Goal: Task Accomplishment & Management: Complete application form

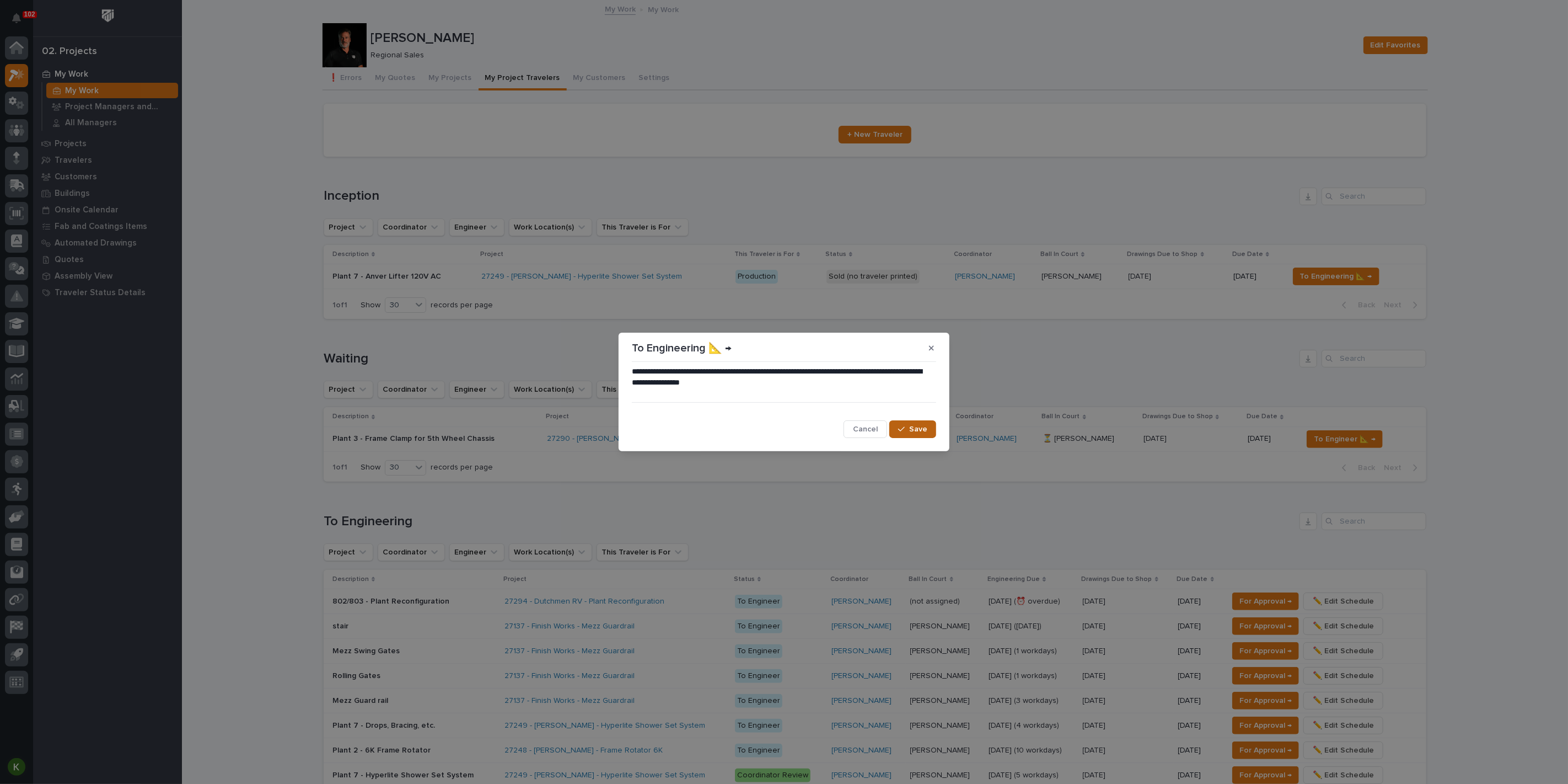
click at [901, 438] on button "Save" at bounding box center [913, 429] width 47 height 18
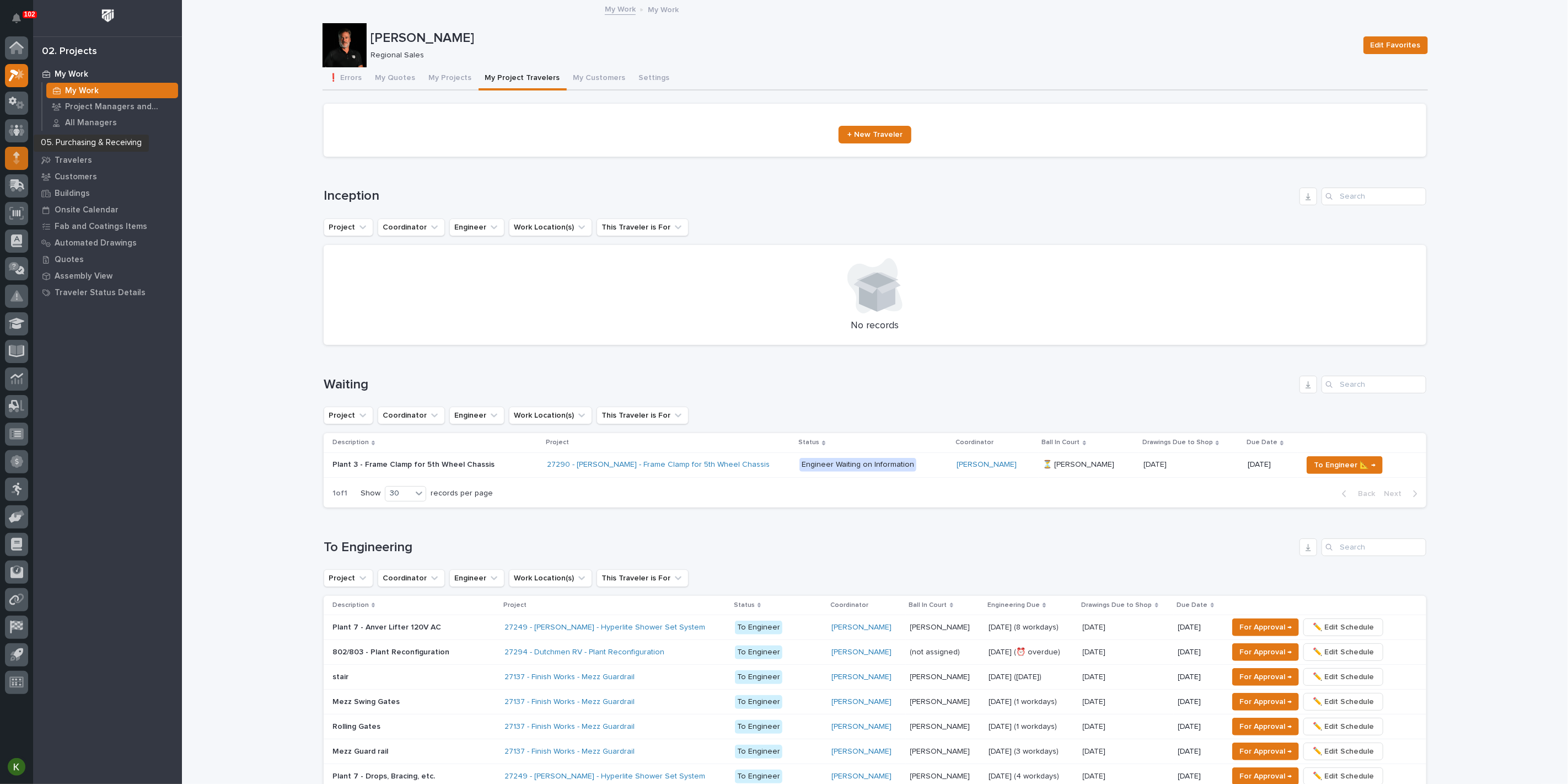
click at [22, 156] on div at bounding box center [16, 158] width 23 height 23
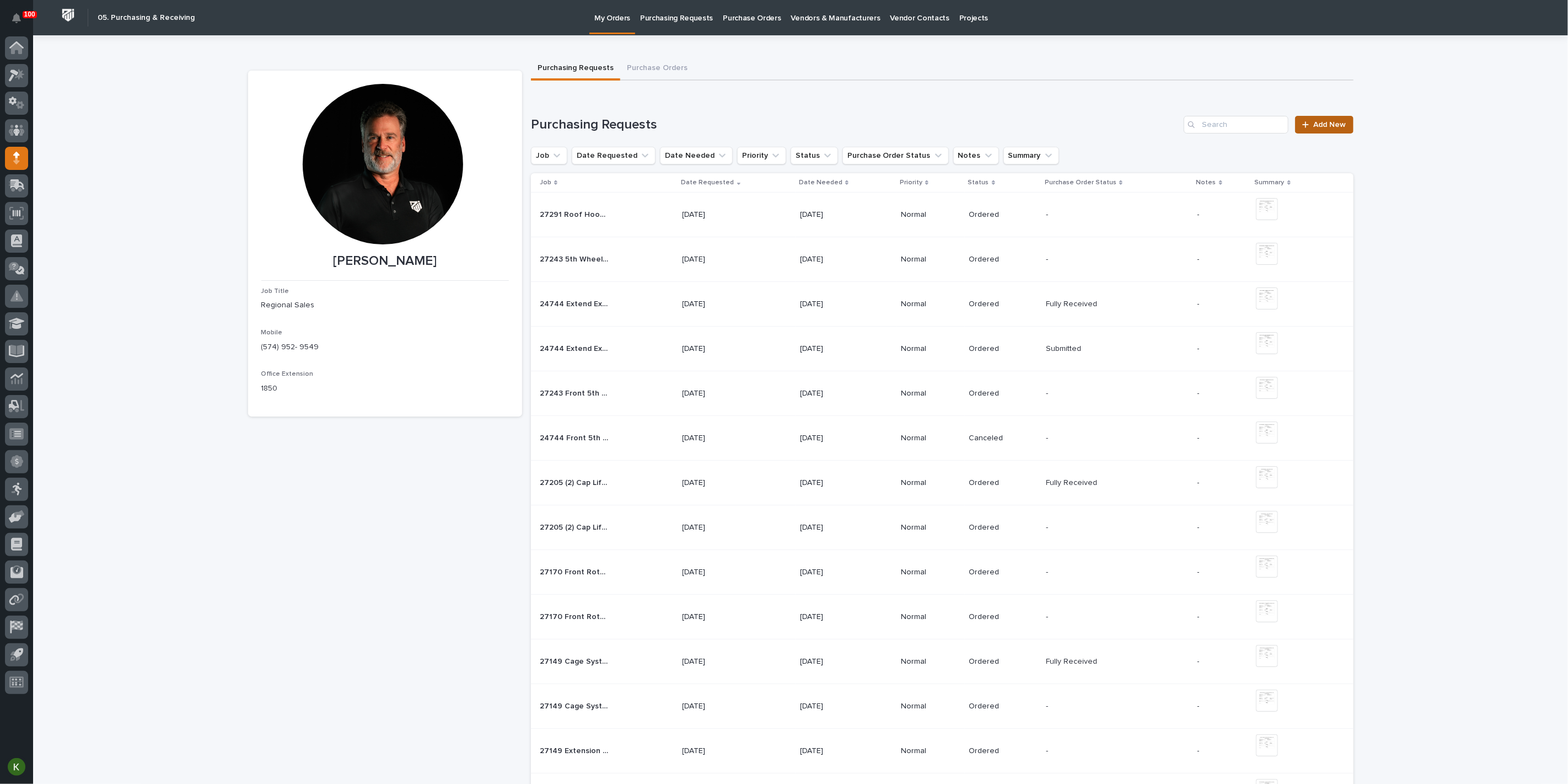
click at [1329, 129] on span "Add New" at bounding box center [1330, 125] width 33 height 8
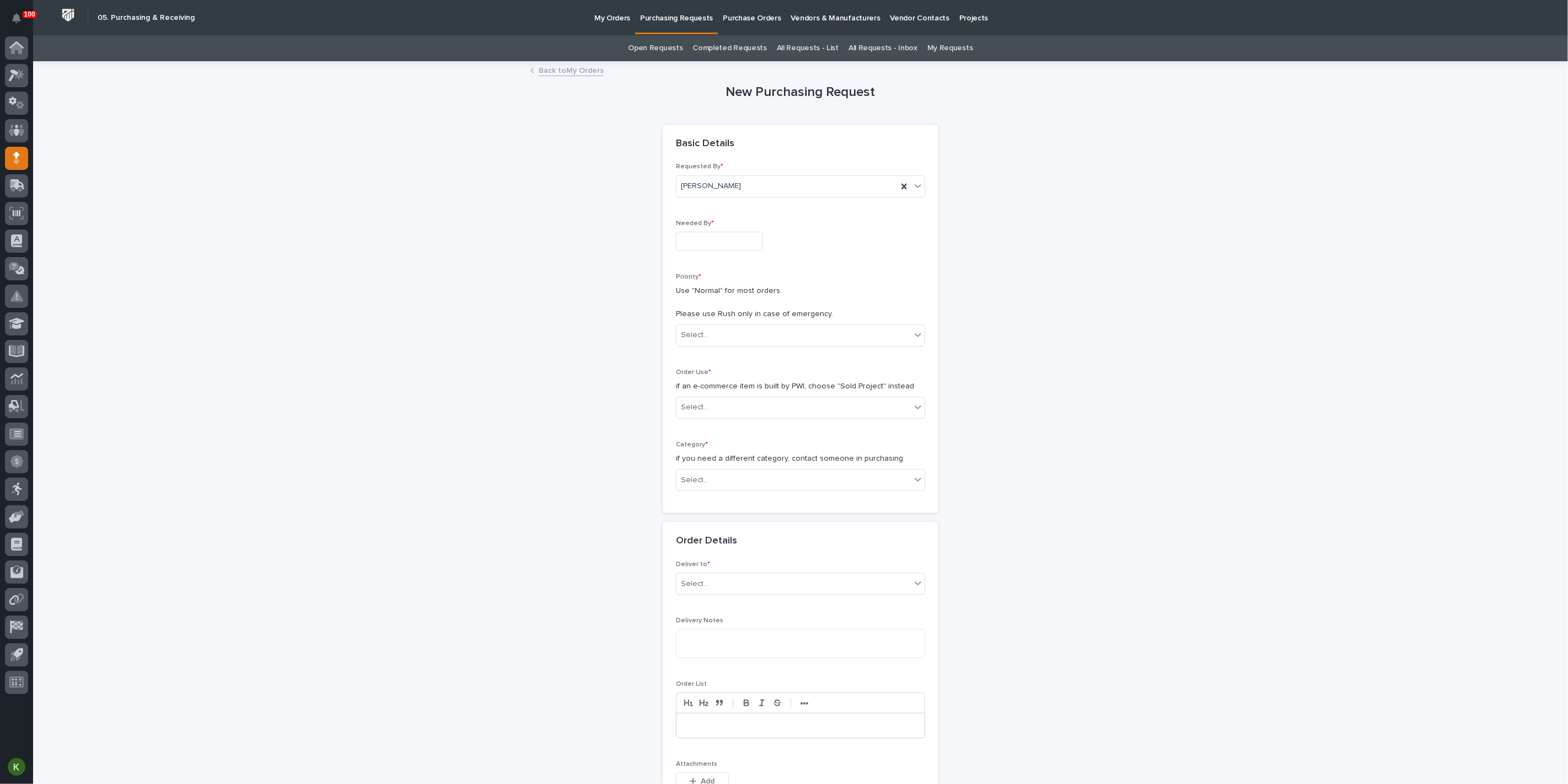
click at [694, 251] on input "text" at bounding box center [719, 241] width 87 height 20
click at [710, 215] on div "30" at bounding box center [718, 223] width 15 height 15
type input "**********"
click at [712, 345] on div "Select..." at bounding box center [794, 334] width 235 height 18
drag, startPoint x: 718, startPoint y: 419, endPoint x: 733, endPoint y: 469, distance: 52.2
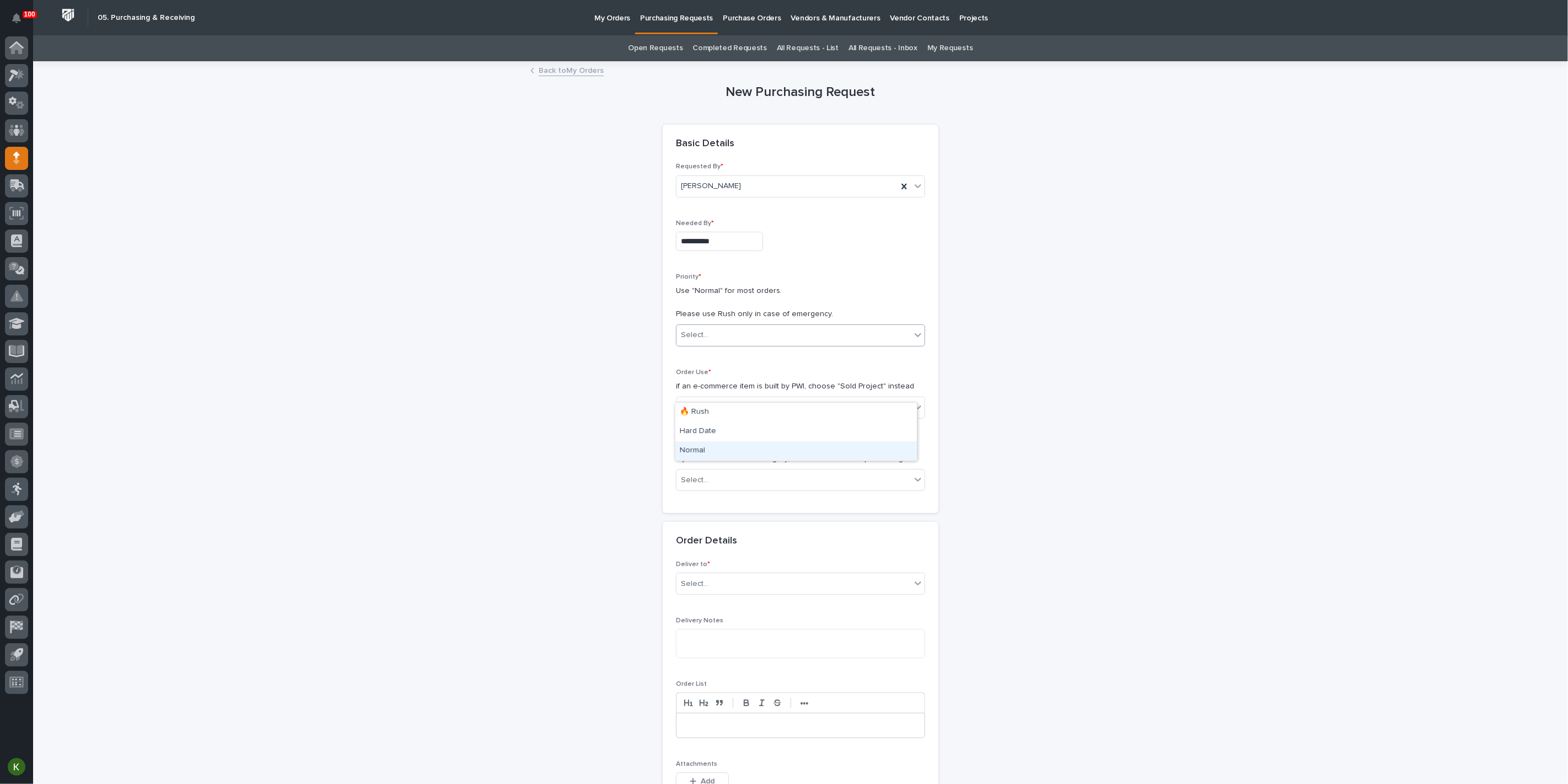
click at [719, 448] on div "Normal" at bounding box center [796, 451] width 241 height 20
click at [727, 417] on div "Select..." at bounding box center [794, 407] width 235 height 18
click at [727, 513] on div "Sold Project" at bounding box center [796, 511] width 241 height 20
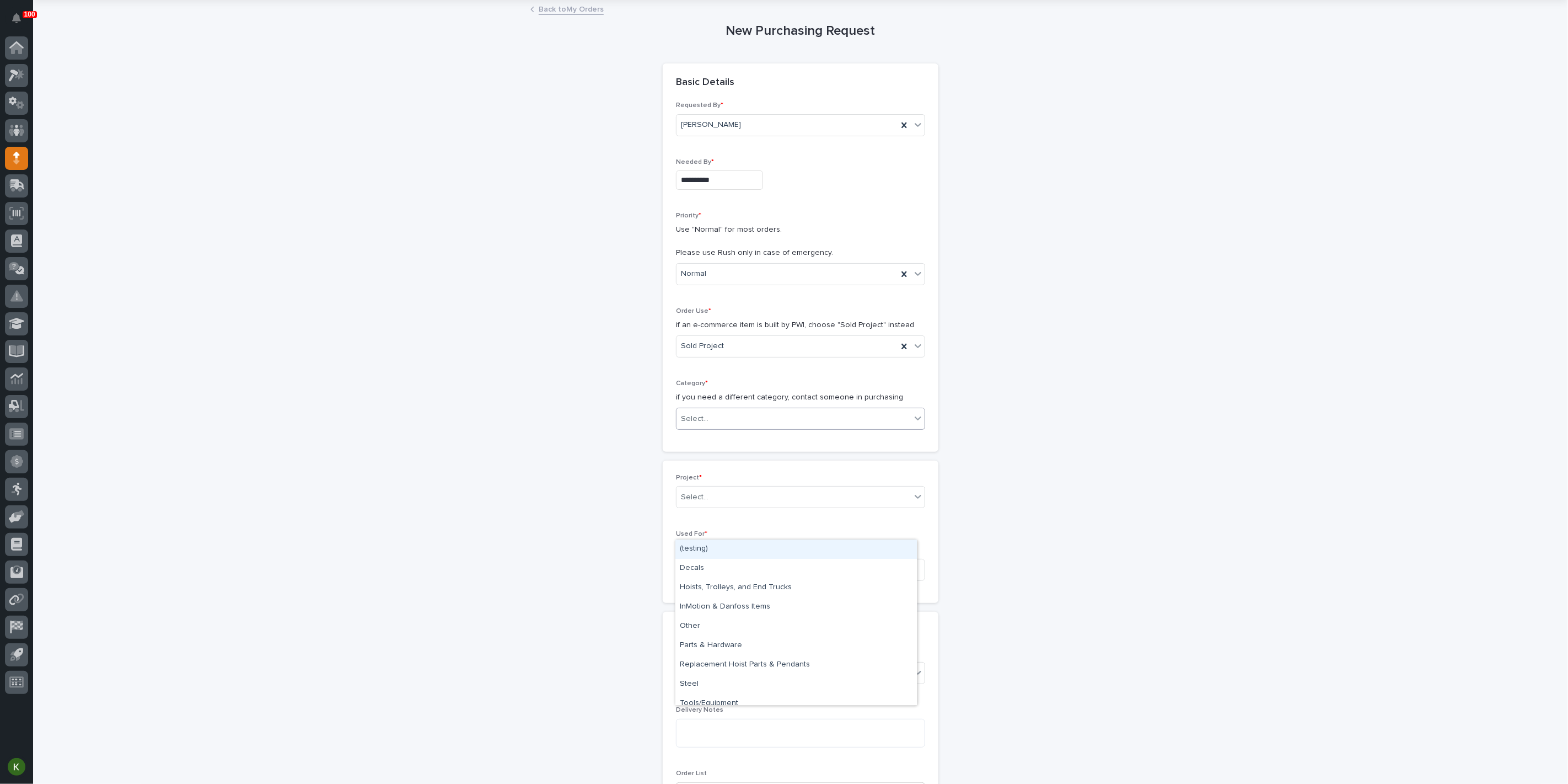
click at [727, 428] on div "Select..." at bounding box center [794, 418] width 235 height 18
click at [732, 680] on div "Steel" at bounding box center [796, 684] width 241 height 20
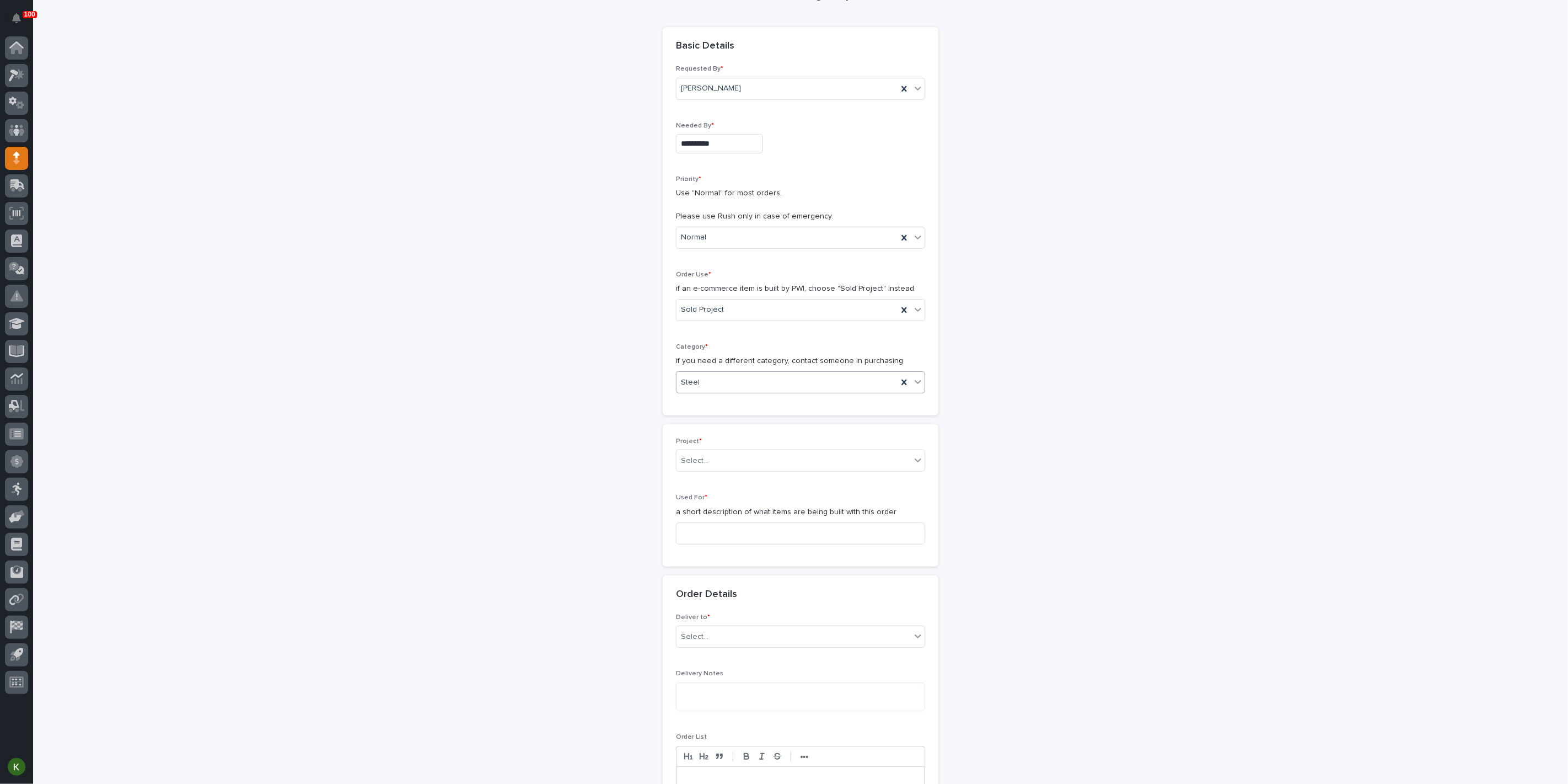
scroll to position [184, 0]
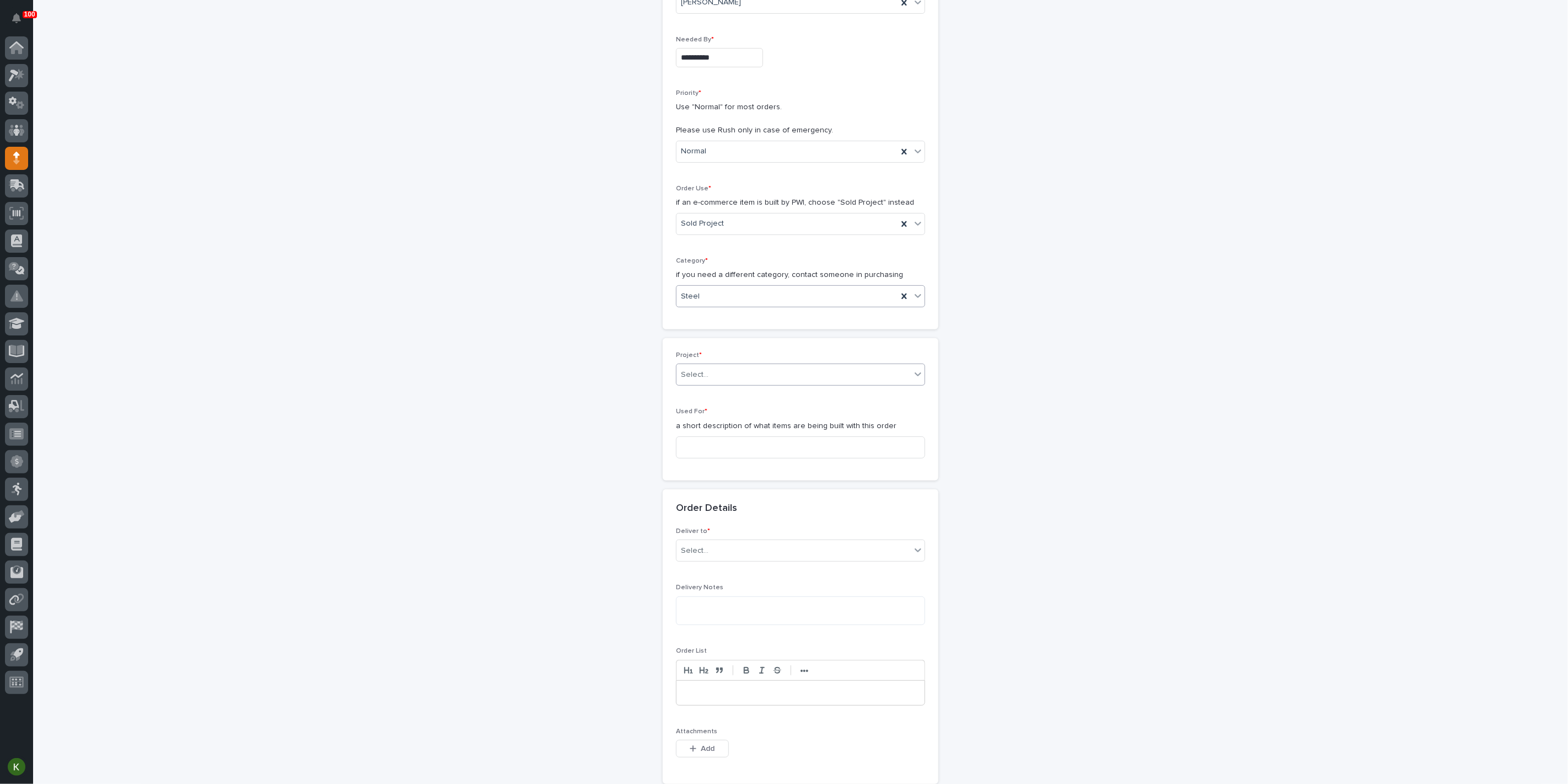
click at [725, 384] on div "Select..." at bounding box center [794, 374] width 235 height 18
type input "*****"
click at [730, 522] on div "27250 - [PERSON_NAME] - Floor Track for Paint Repair Area" at bounding box center [796, 518] width 241 height 20
click at [723, 449] on input at bounding box center [800, 437] width 250 height 22
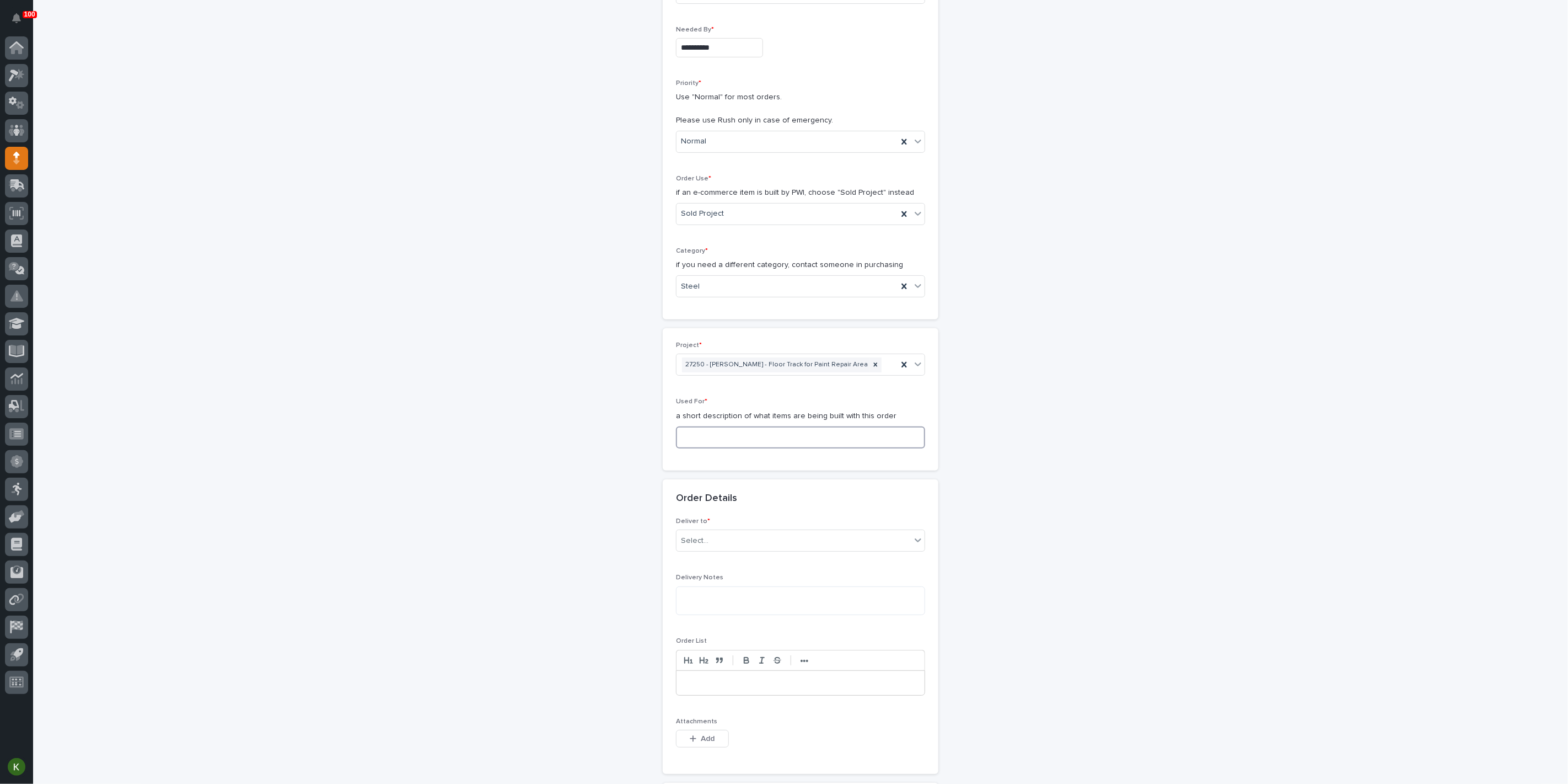
type input "S"
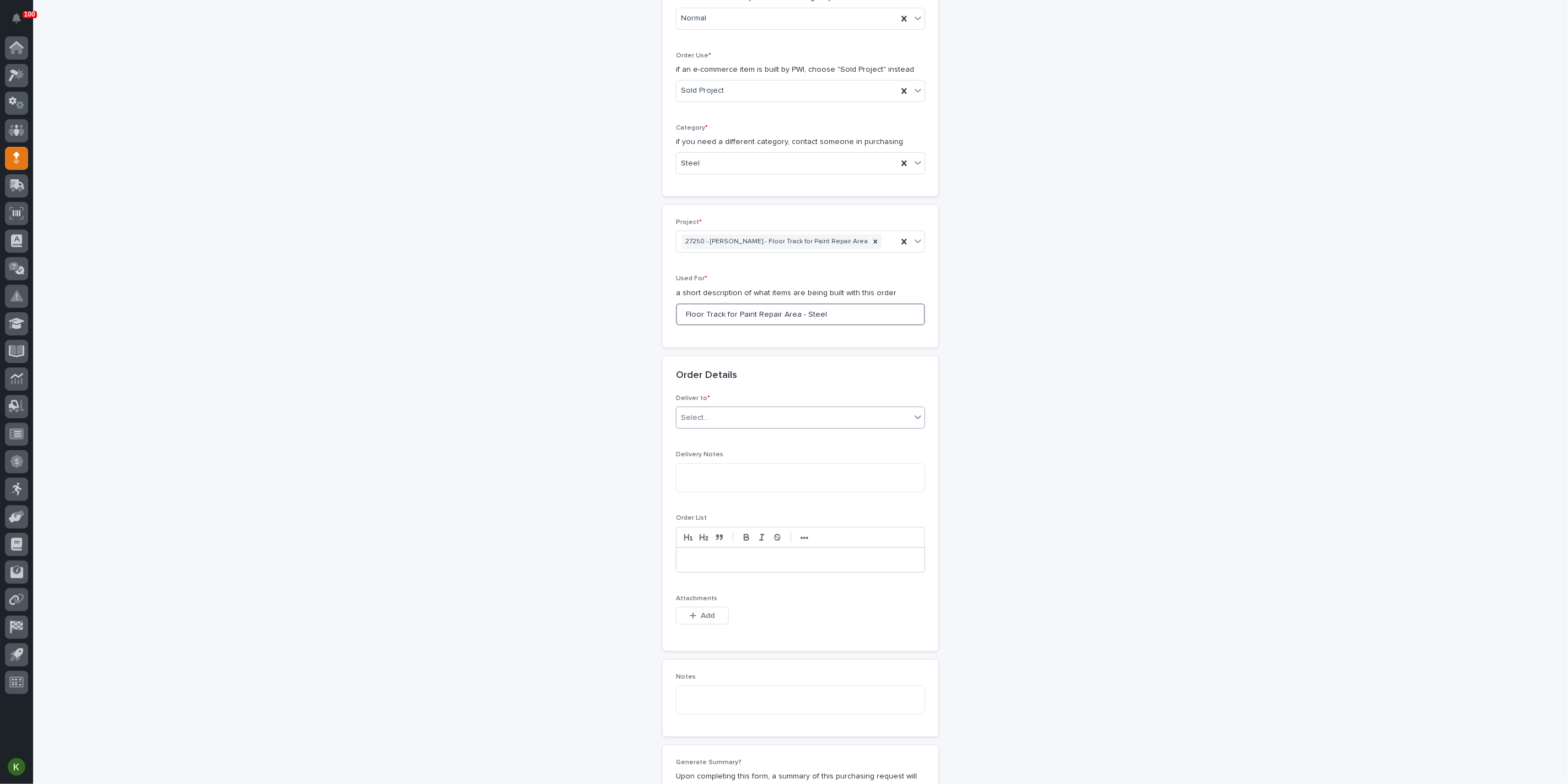
type input "Floor Track for Paint Repair Area - Steel"
click at [724, 428] on div "Select..." at bounding box center [800, 417] width 250 height 22
click at [723, 631] on div "PWI" at bounding box center [796, 634] width 241 height 20
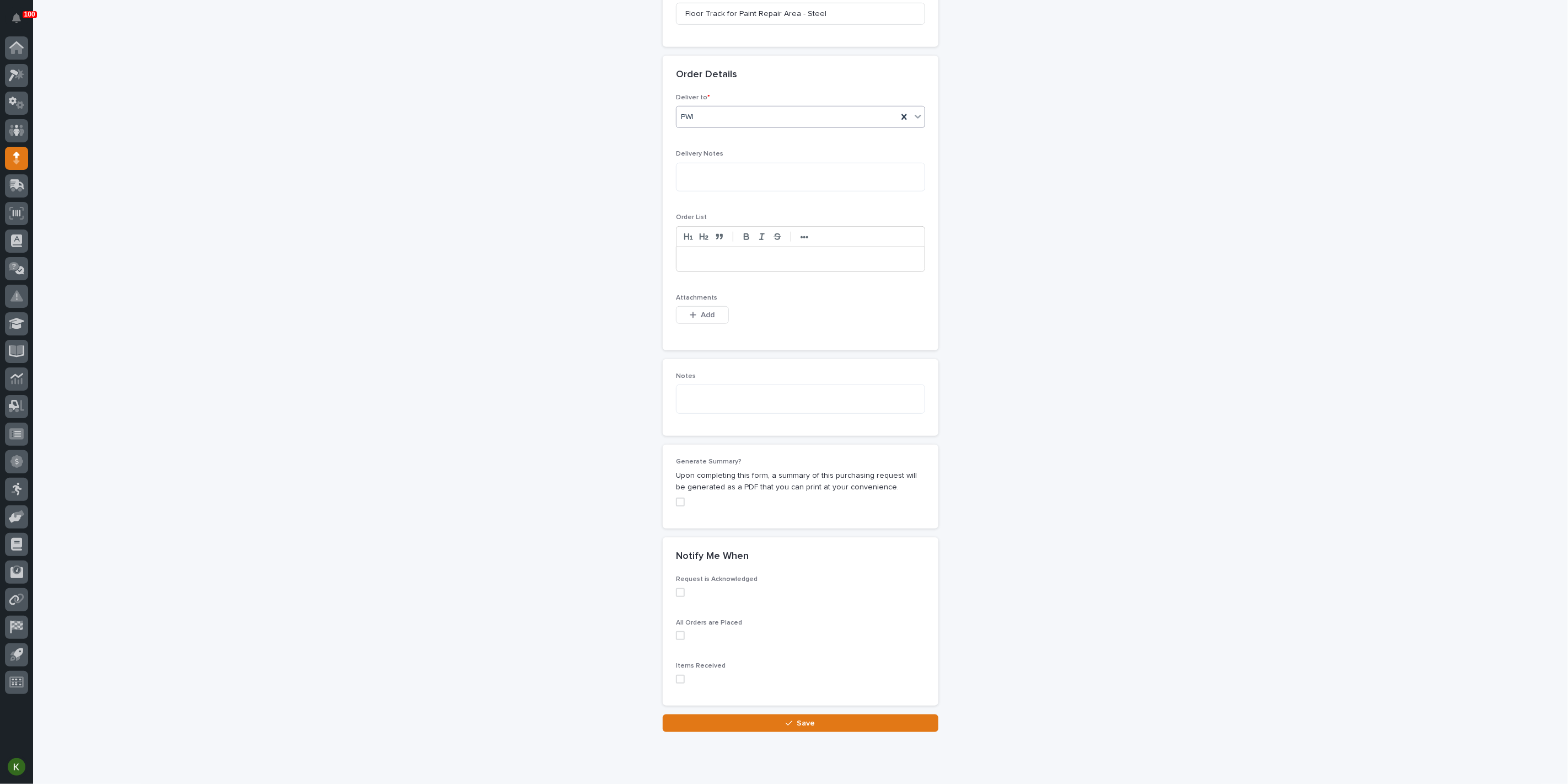
scroll to position [623, 0]
click at [708, 315] on span "Add" at bounding box center [708, 309] width 14 height 10
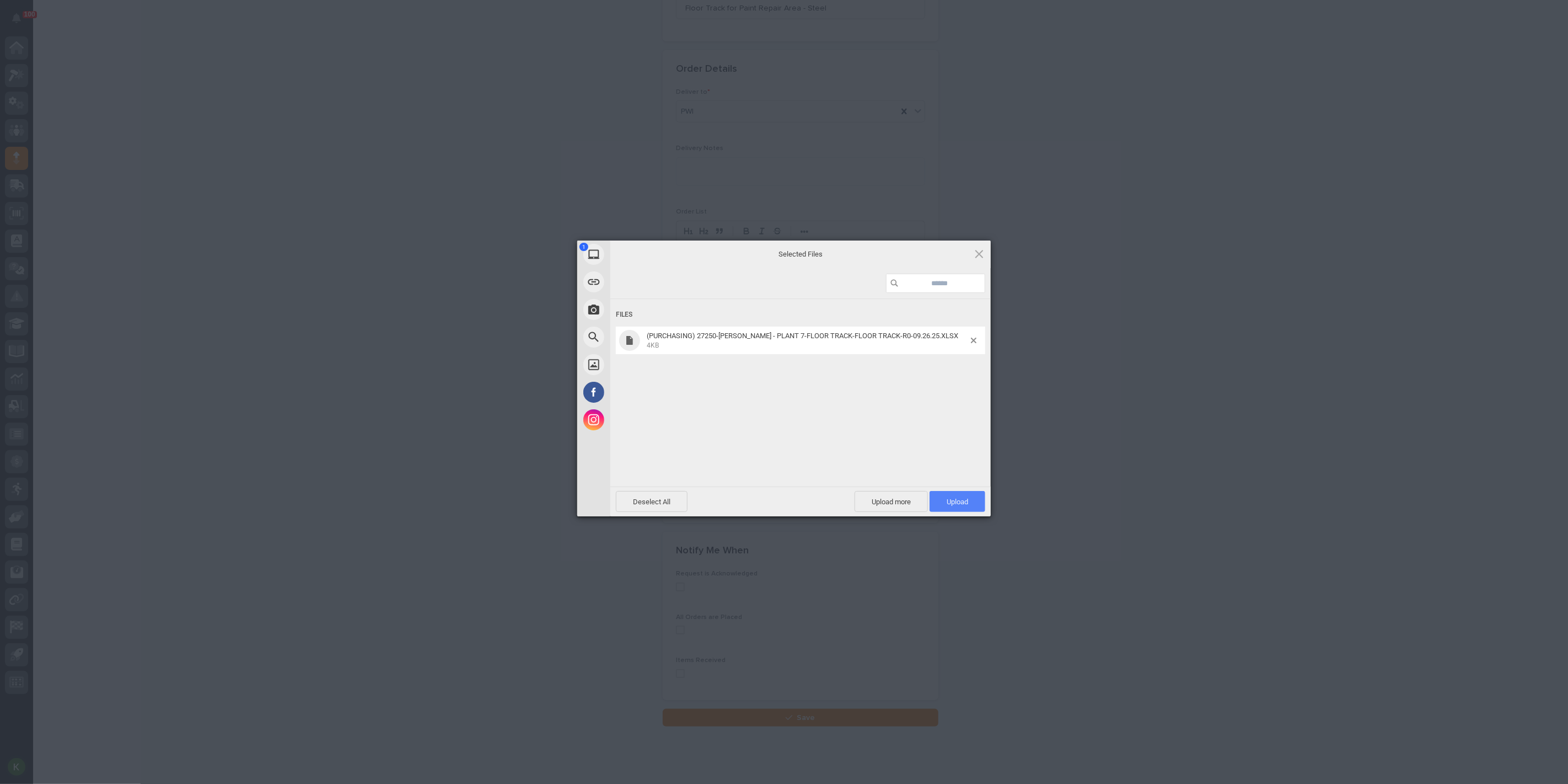
click at [954, 505] on span "Upload 1" at bounding box center [957, 501] width 22 height 8
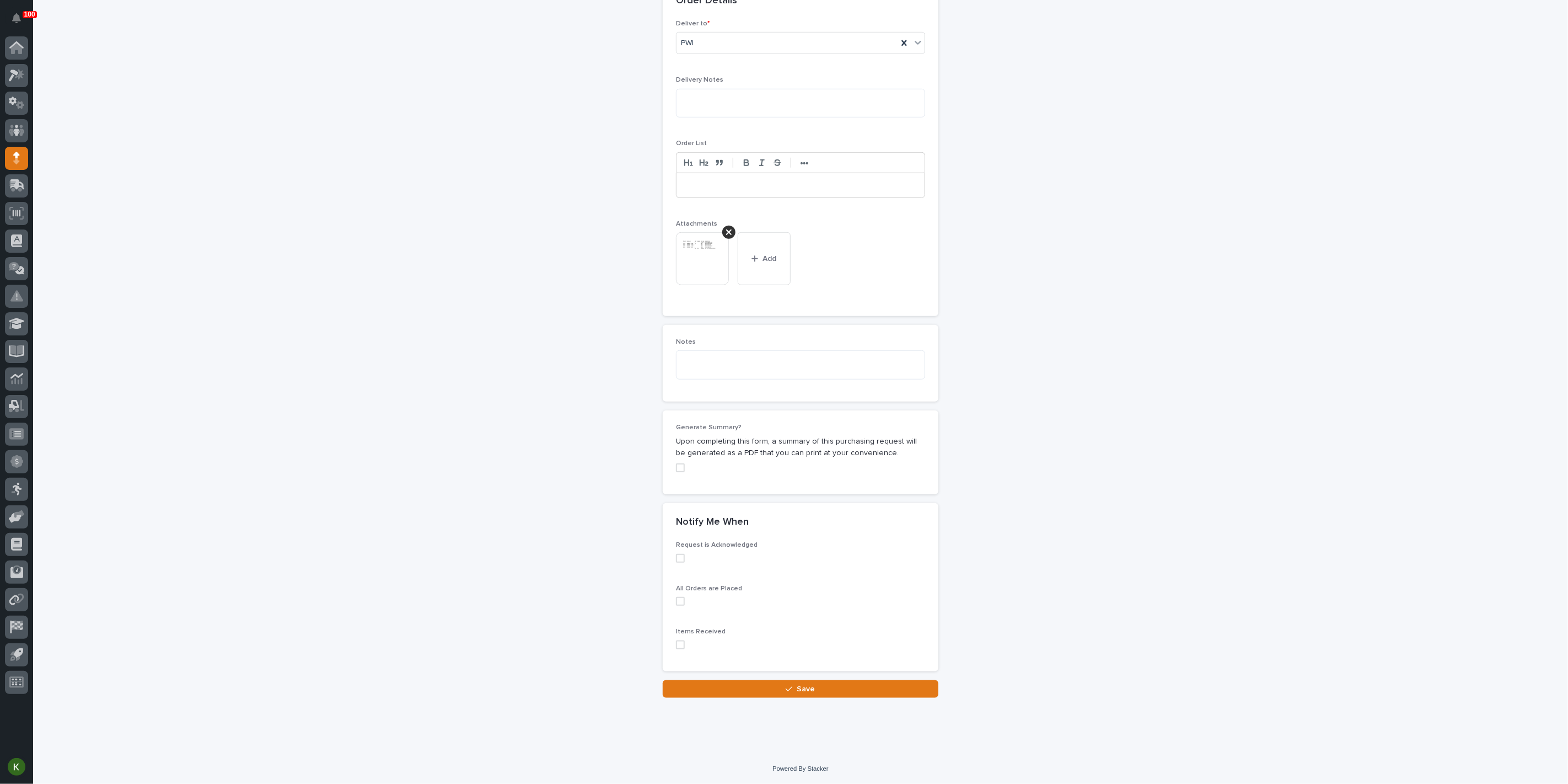
scroll to position [1022, 0]
click at [785, 685] on icon "button" at bounding box center [788, 689] width 7 height 8
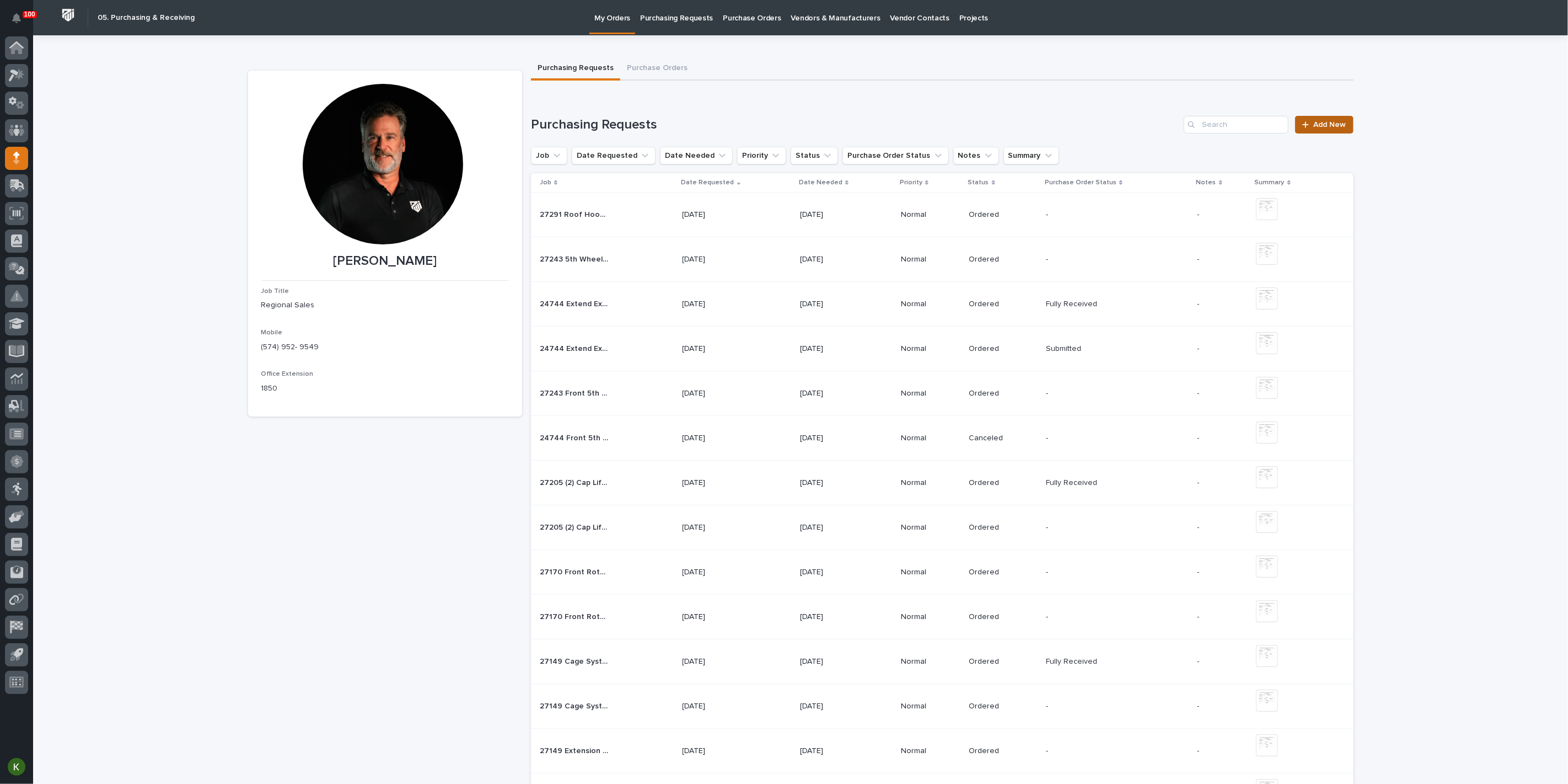
click at [1314, 129] on span "Add New" at bounding box center [1330, 125] width 33 height 8
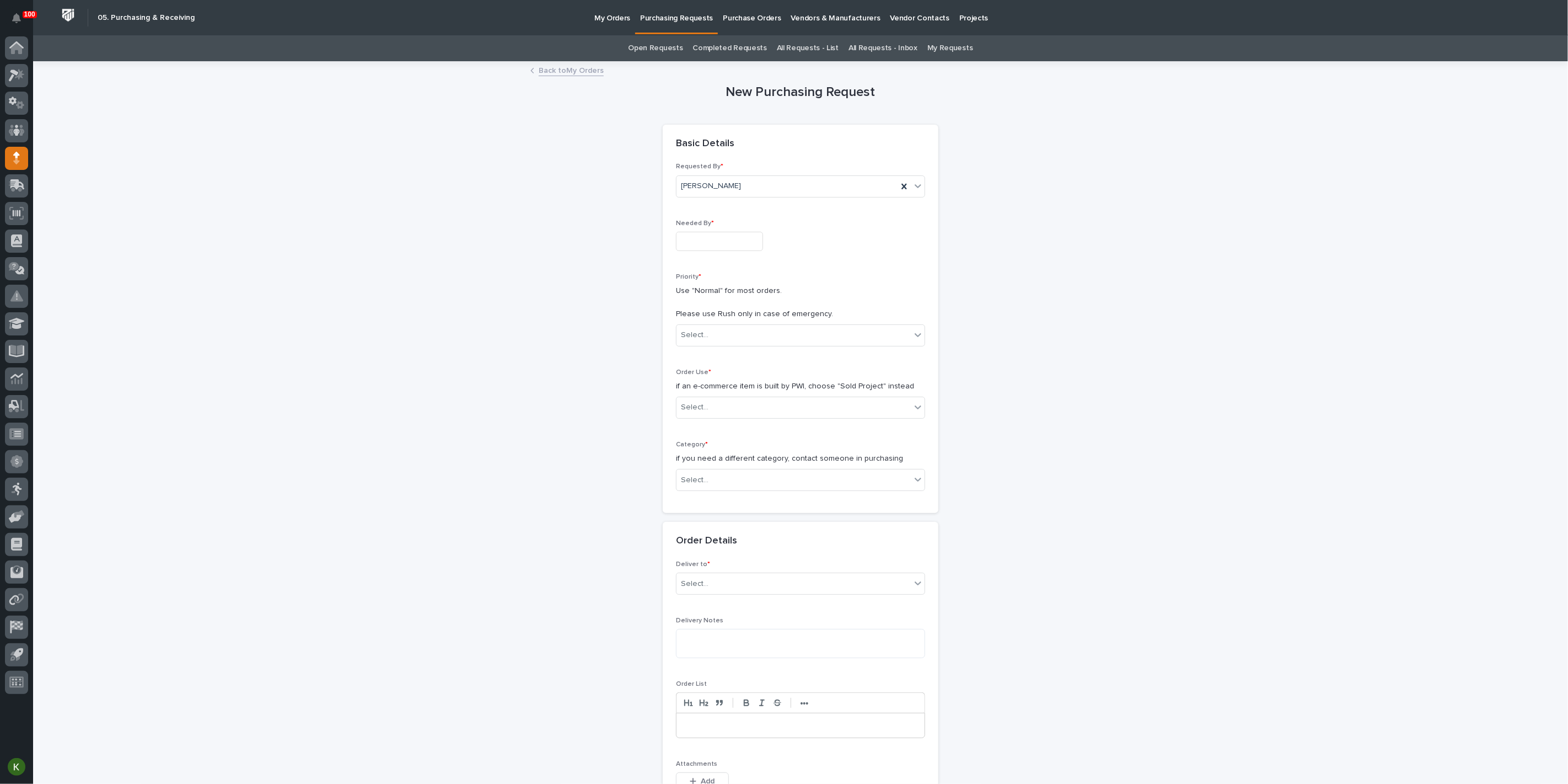
click at [695, 251] on input "text" at bounding box center [719, 241] width 87 height 20
click at [710, 221] on div "30" at bounding box center [718, 223] width 15 height 15
type input "**********"
click at [708, 341] on div "Select..." at bounding box center [693, 335] width 27 height 11
click at [707, 446] on div "Normal" at bounding box center [796, 451] width 241 height 20
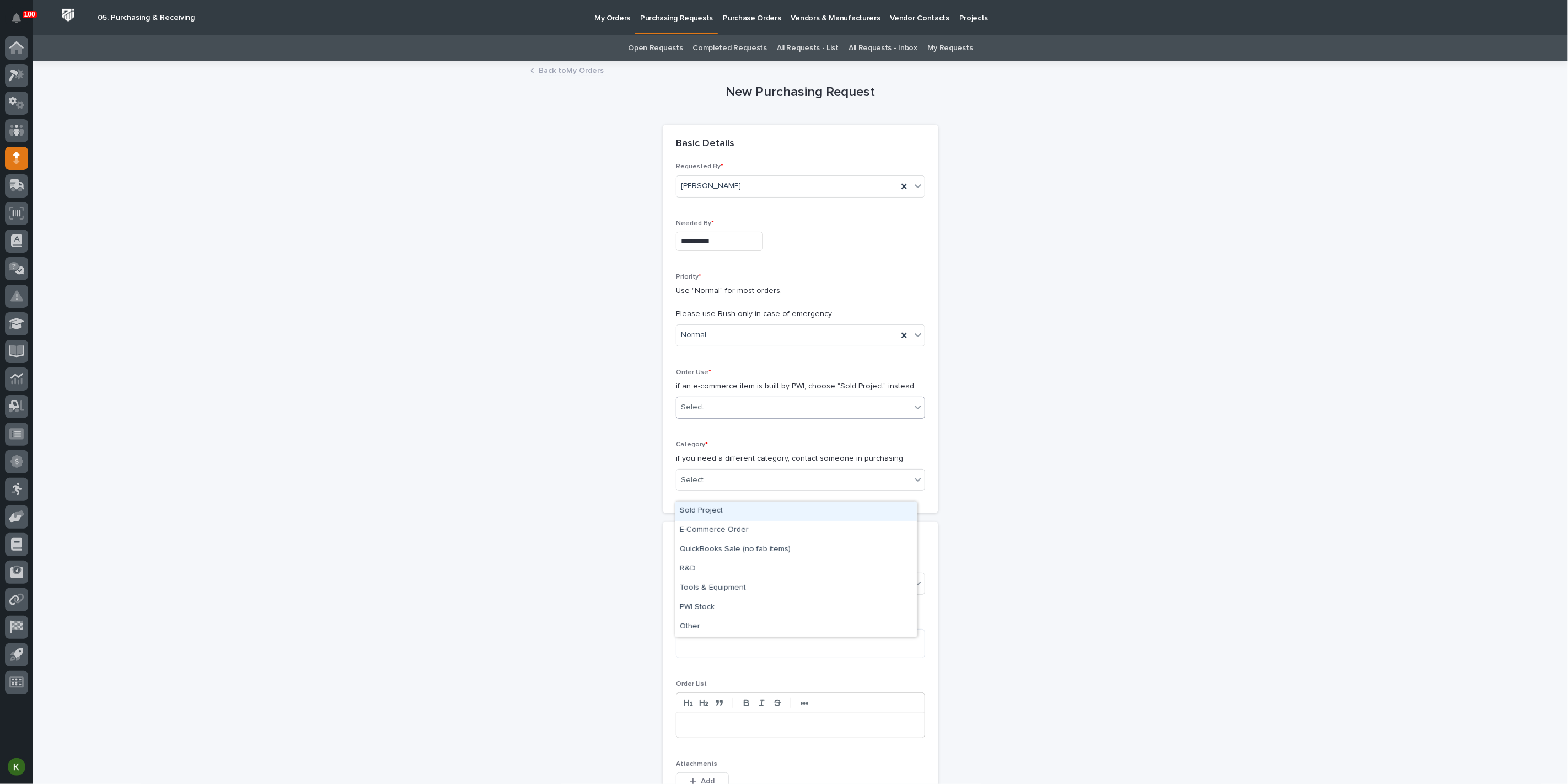
click at [707, 417] on div "Select..." at bounding box center [794, 407] width 235 height 18
click at [708, 514] on div "Sold Project" at bounding box center [796, 511] width 241 height 20
click at [708, 486] on div "Select..." at bounding box center [693, 480] width 27 height 11
click at [710, 708] on div "Parts & Hardware" at bounding box center [796, 707] width 241 height 20
click at [717, 567] on div "Select..." at bounding box center [794, 558] width 235 height 18
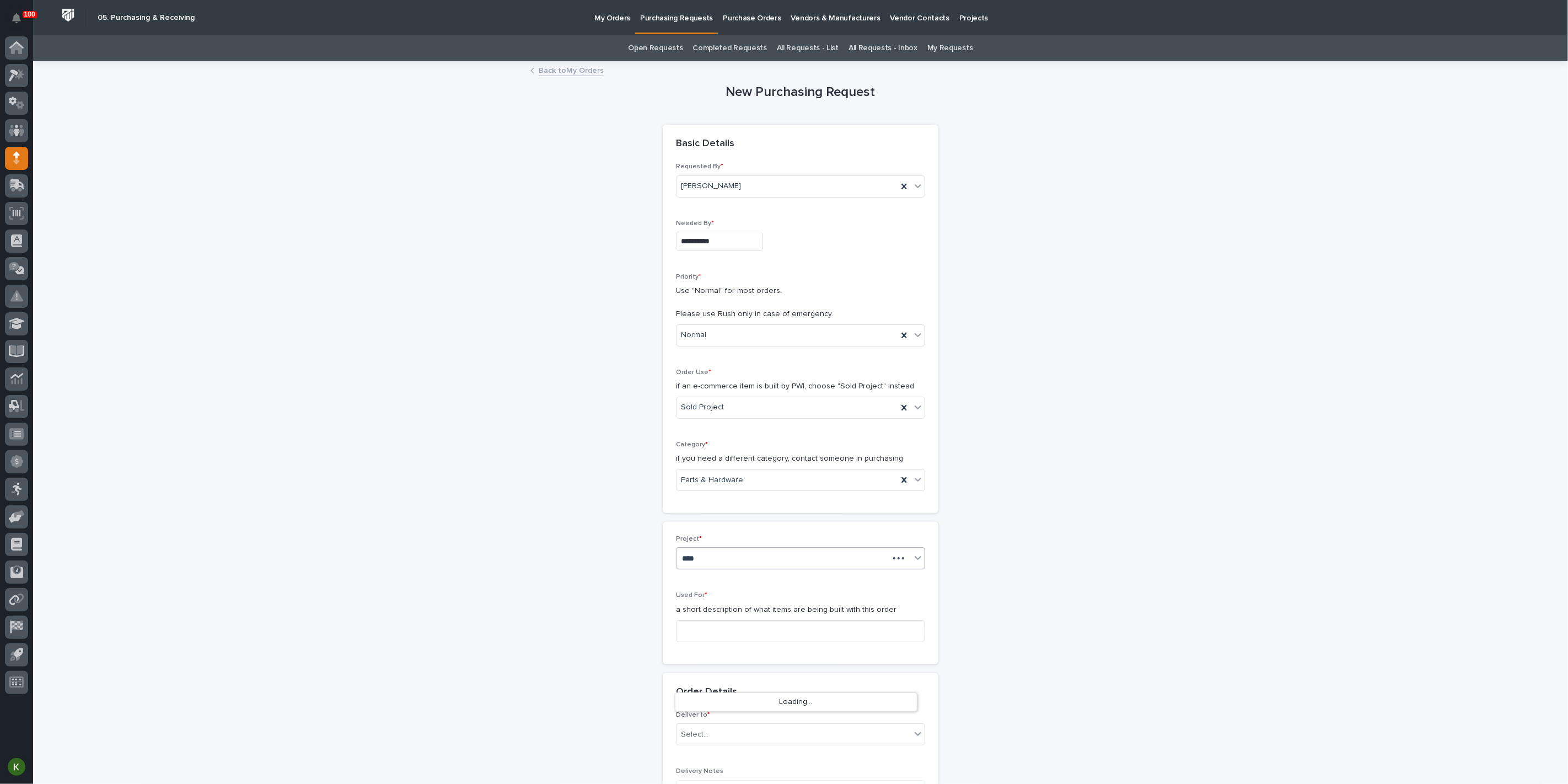
type input "*****"
click at [721, 705] on div "27249 - [PERSON_NAME] - Hyperlite Shower Set System" at bounding box center [796, 702] width 241 height 20
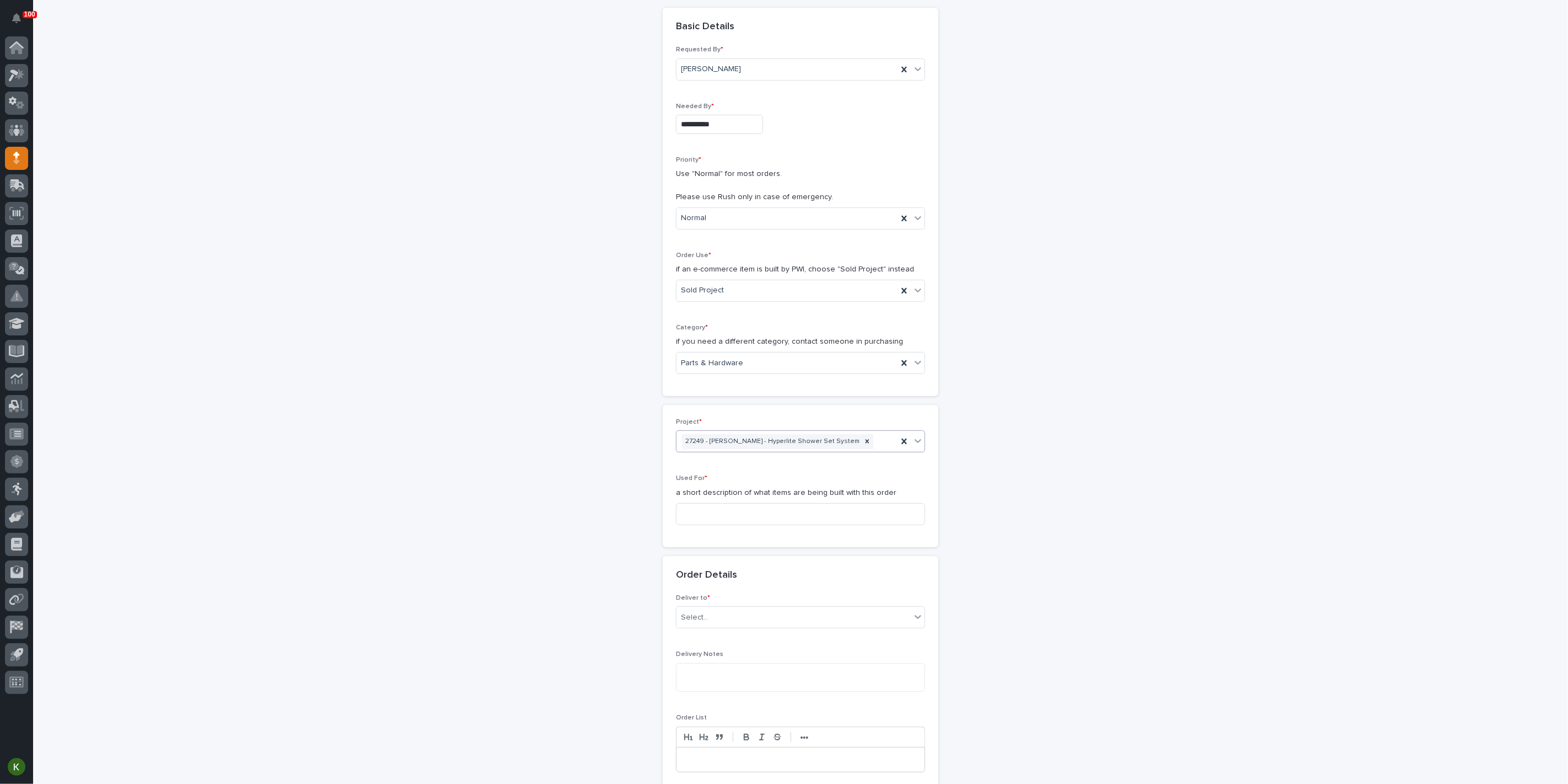
scroll to position [122, 0]
drag, startPoint x: 880, startPoint y: 562, endPoint x: 836, endPoint y: 557, distance: 44.3
click at [874, 443] on div at bounding box center [867, 436] width 12 height 15
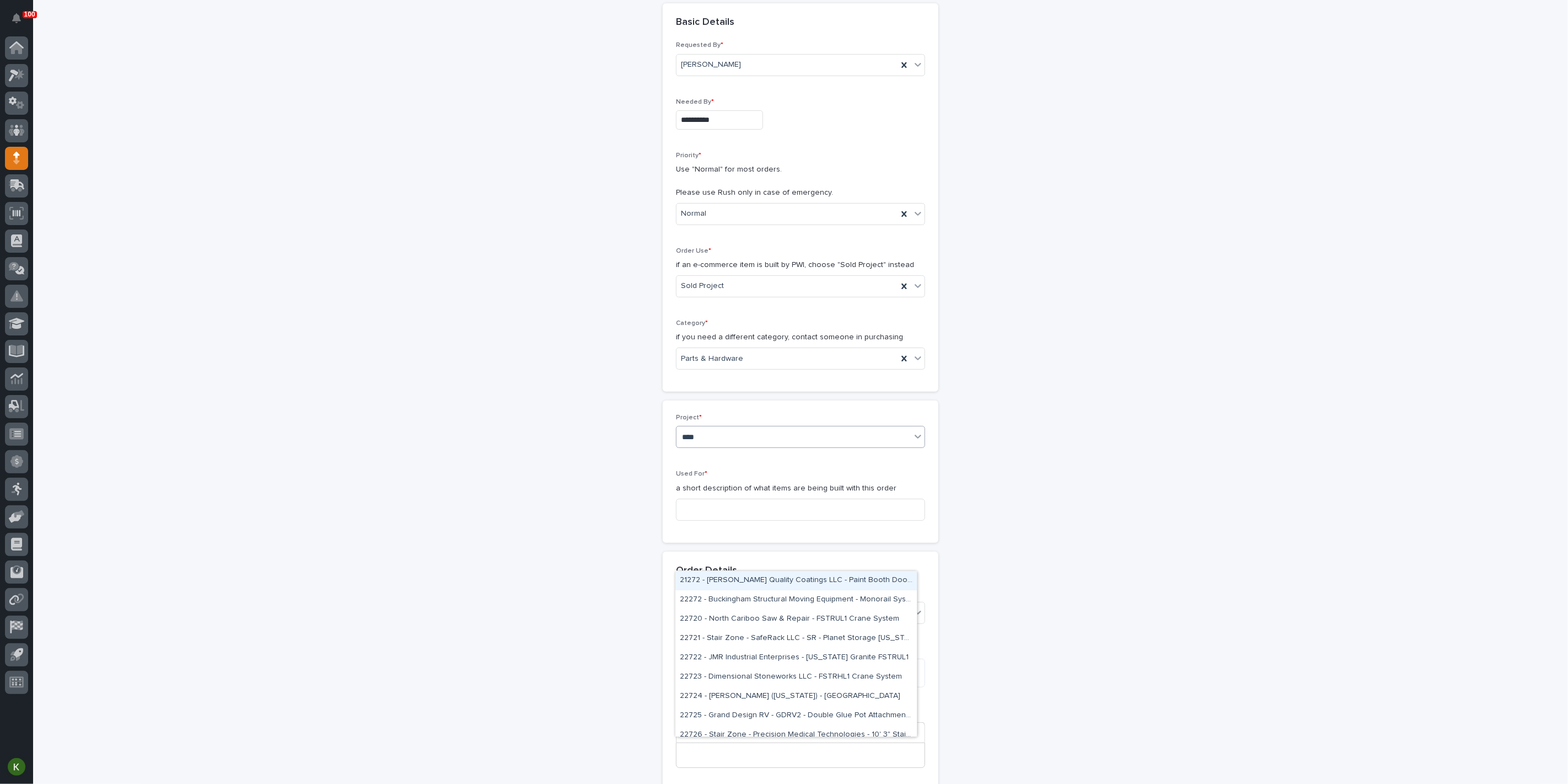
type input "*****"
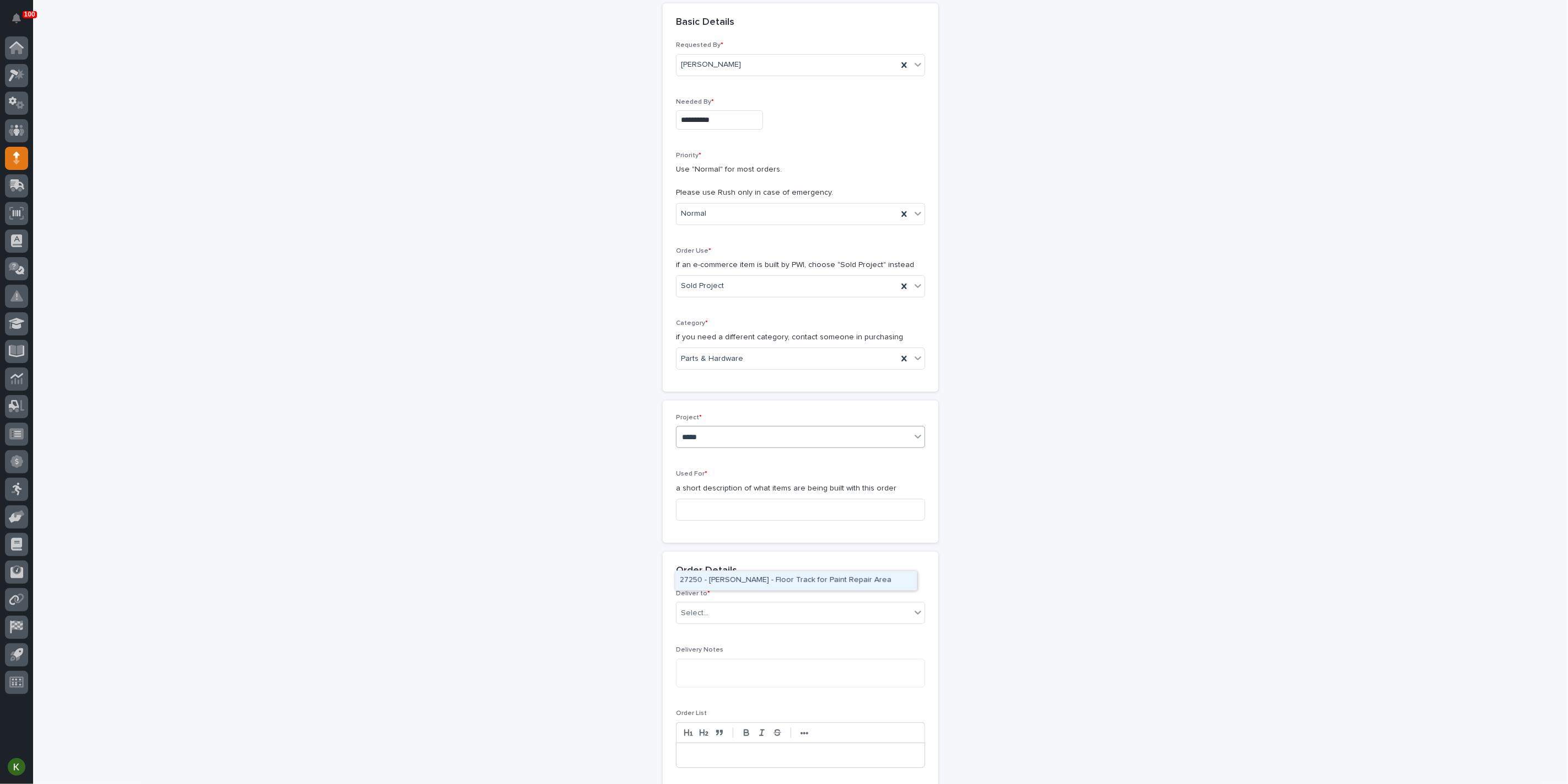
click at [767, 584] on div "27250 - [PERSON_NAME] - Floor Track for Paint Repair Area" at bounding box center [796, 580] width 241 height 20
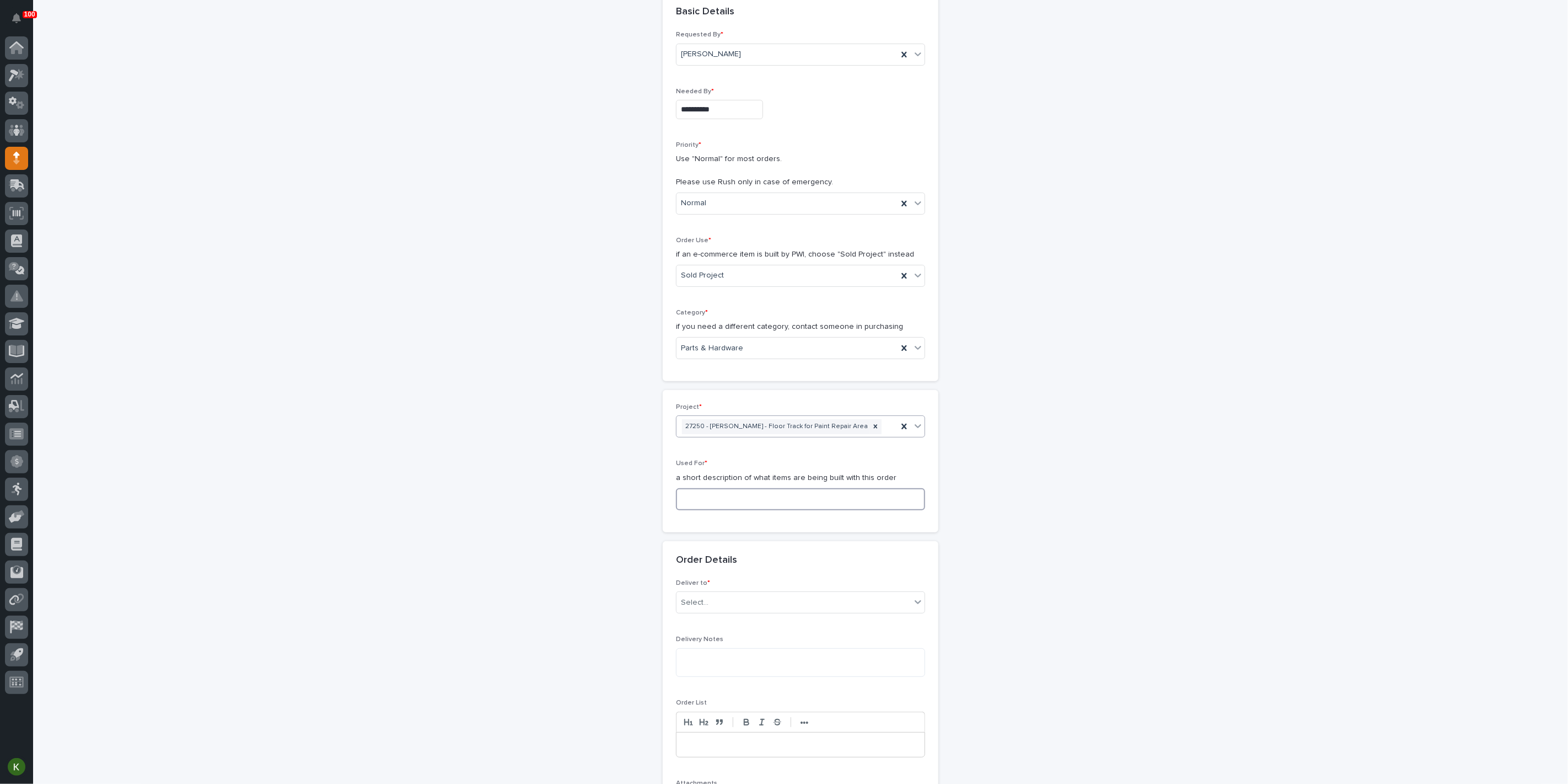
click at [721, 510] on input at bounding box center [800, 499] width 250 height 22
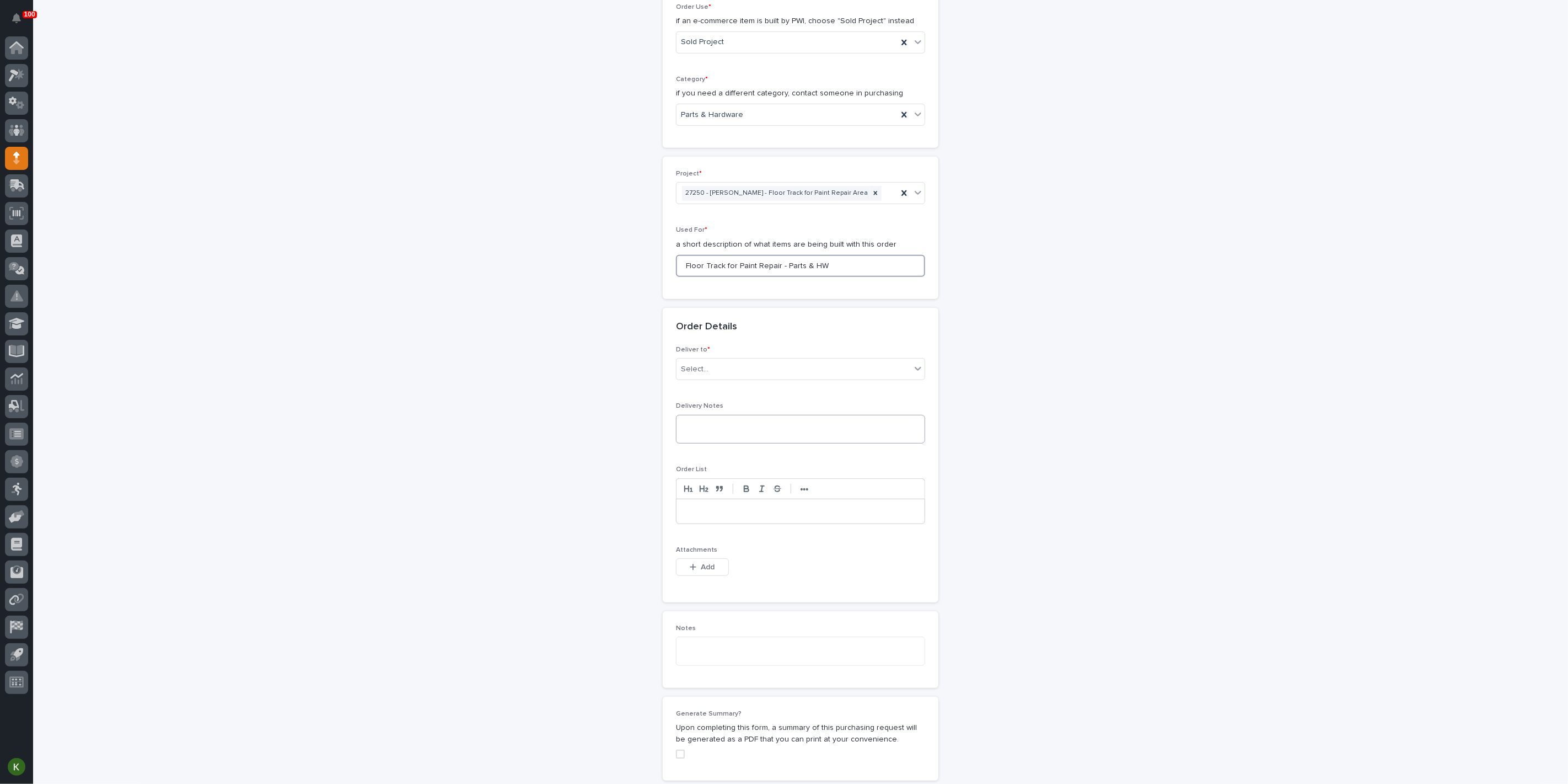
scroll to position [377, 0]
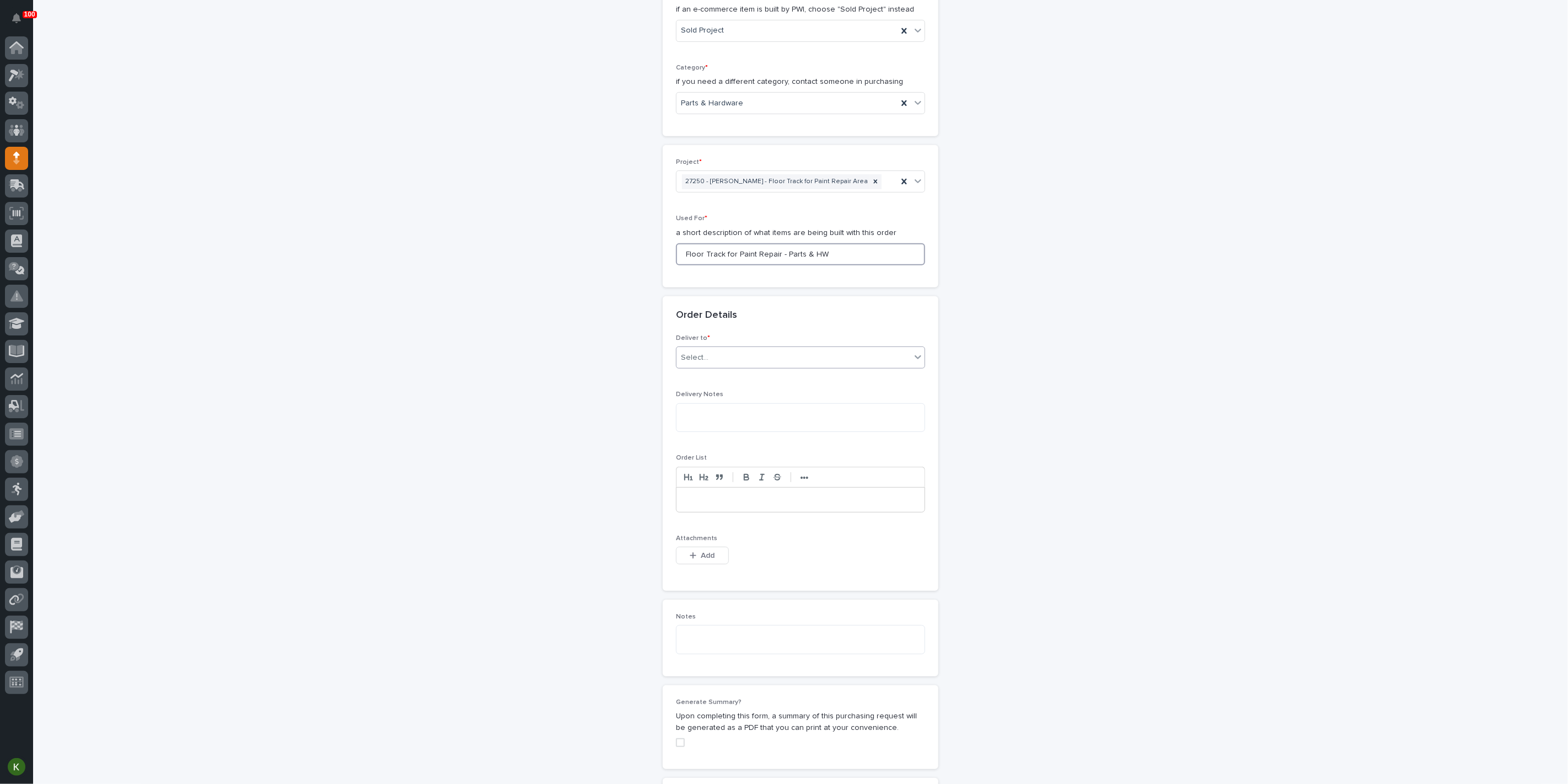
type input "Floor Track for Paint Repair - Parts & HW"
click at [744, 367] on div "Select..." at bounding box center [794, 357] width 235 height 18
click at [747, 576] on div "PWI" at bounding box center [796, 574] width 241 height 20
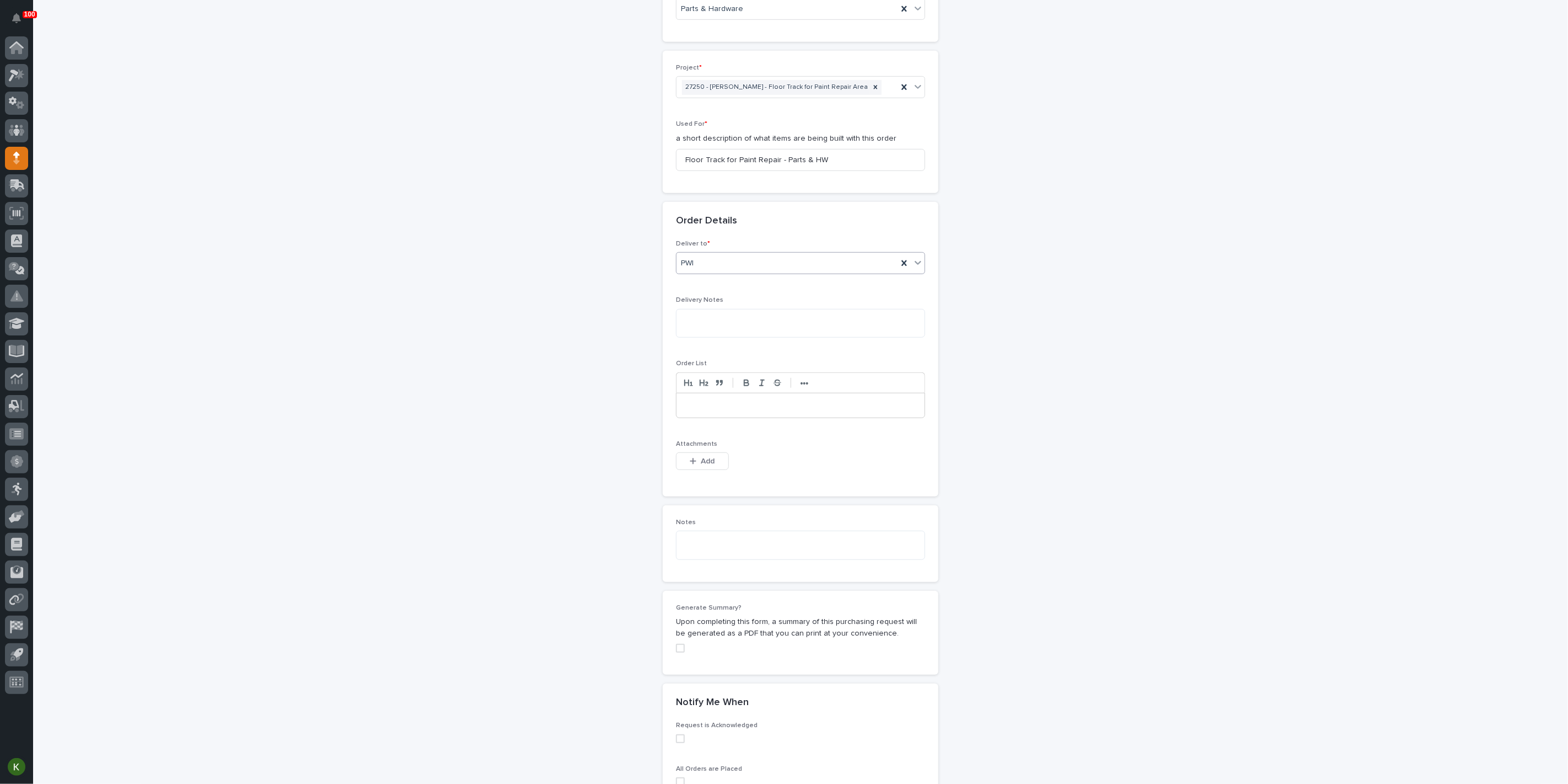
scroll to position [561, 0]
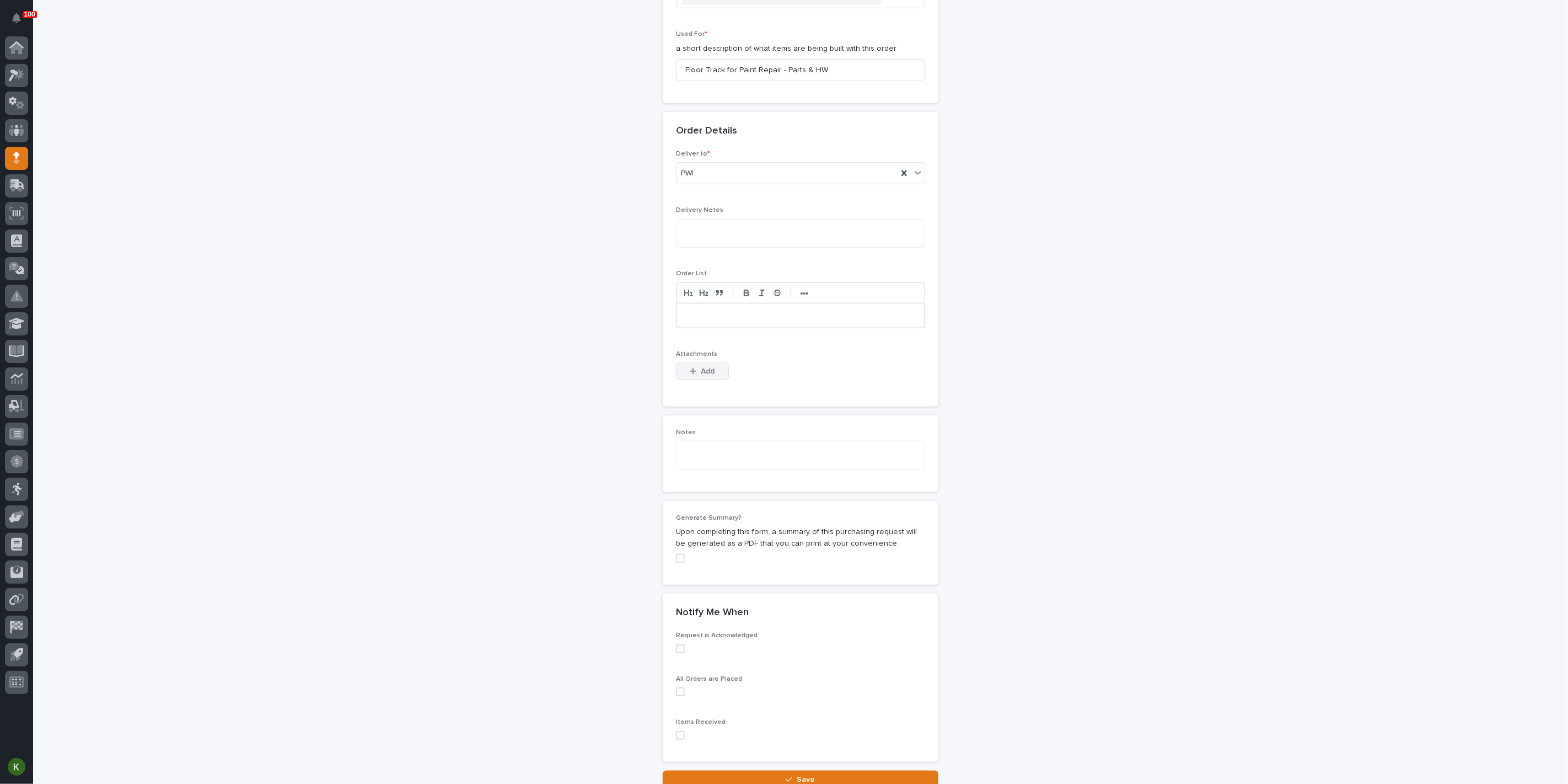
click at [709, 377] on span "Add" at bounding box center [708, 371] width 14 height 10
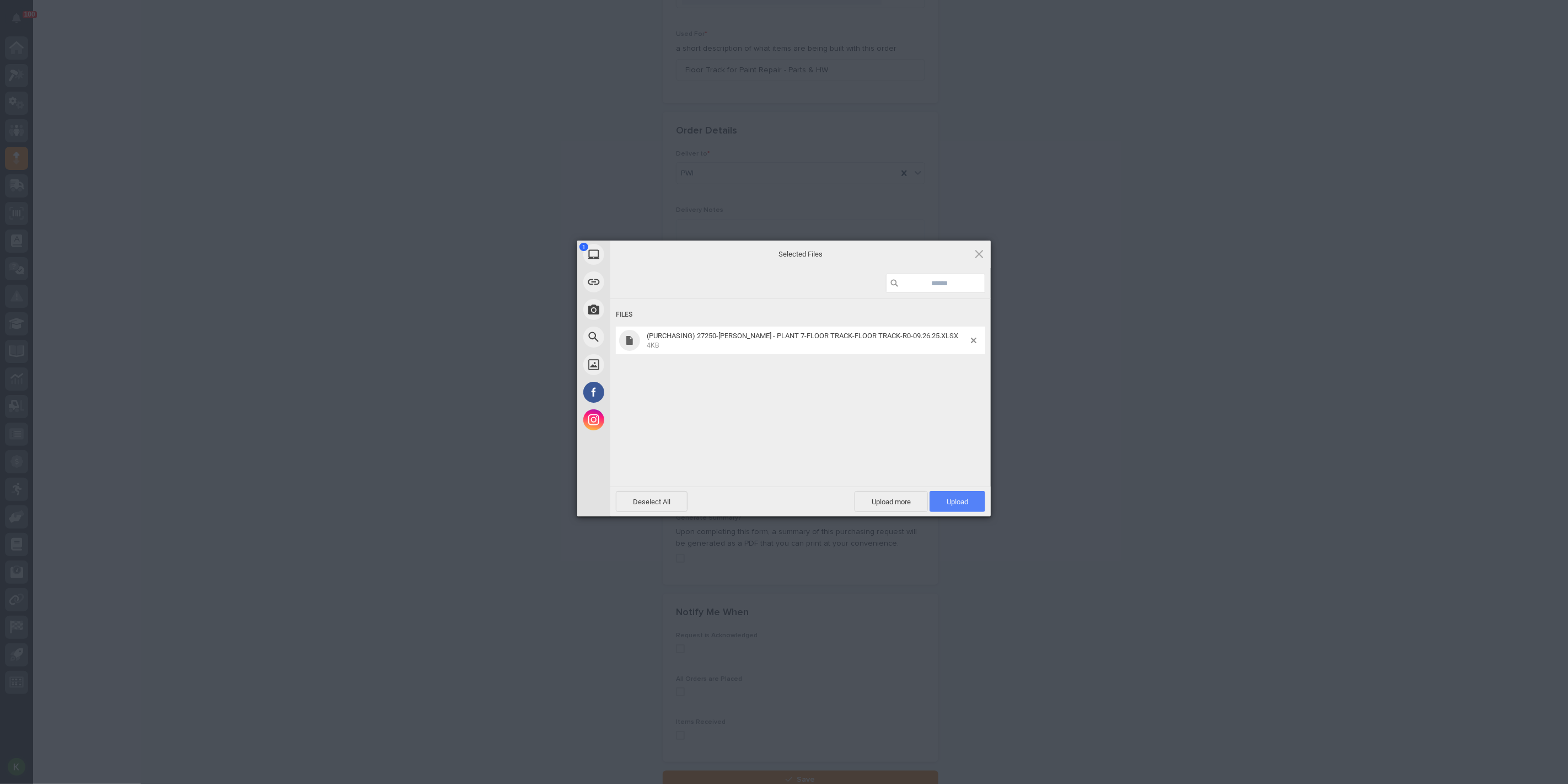
click at [957, 506] on span "Upload 1" at bounding box center [956, 501] width 55 height 21
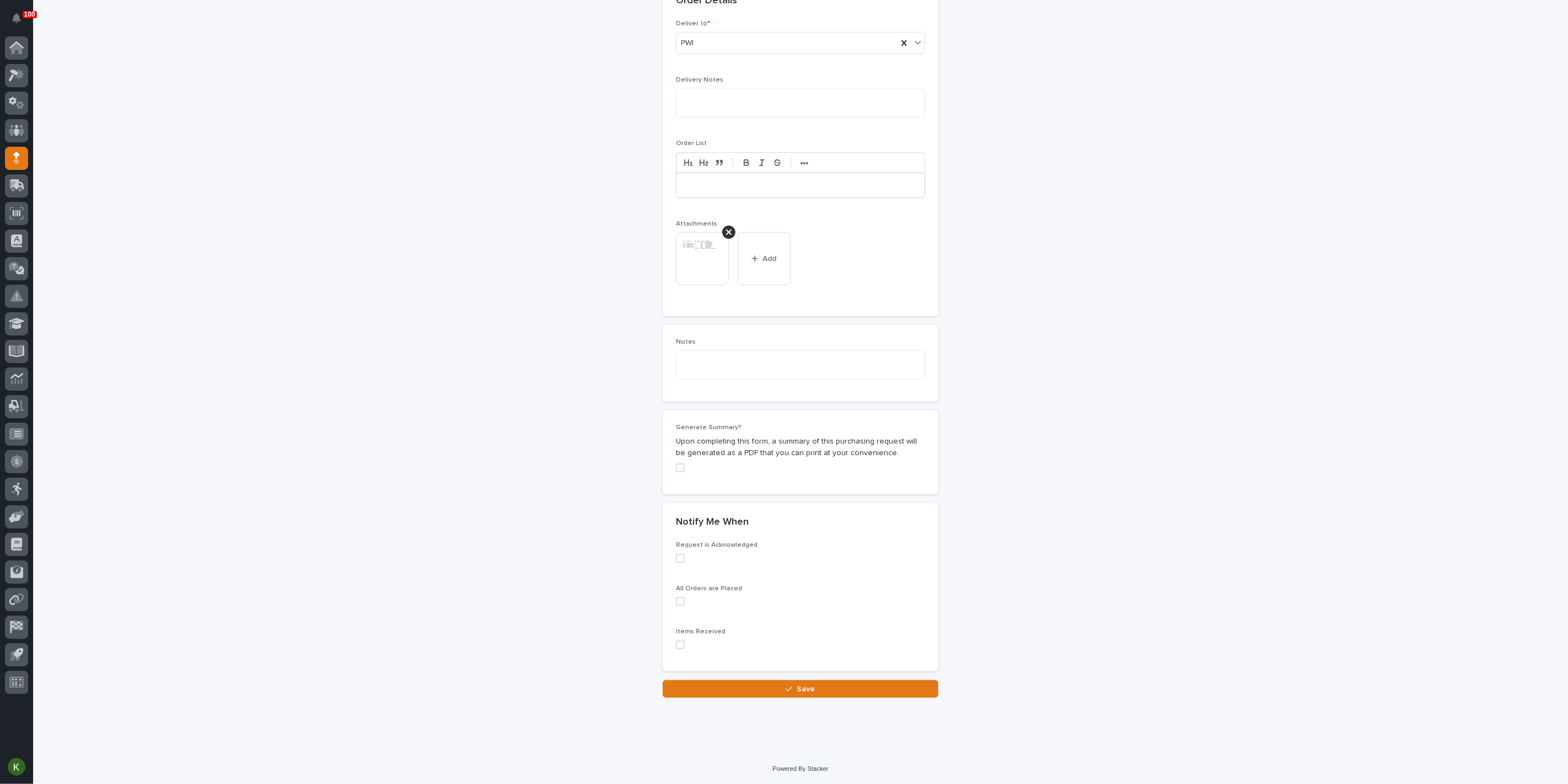
scroll to position [1022, 0]
click at [881, 685] on button "Save" at bounding box center [800, 688] width 276 height 18
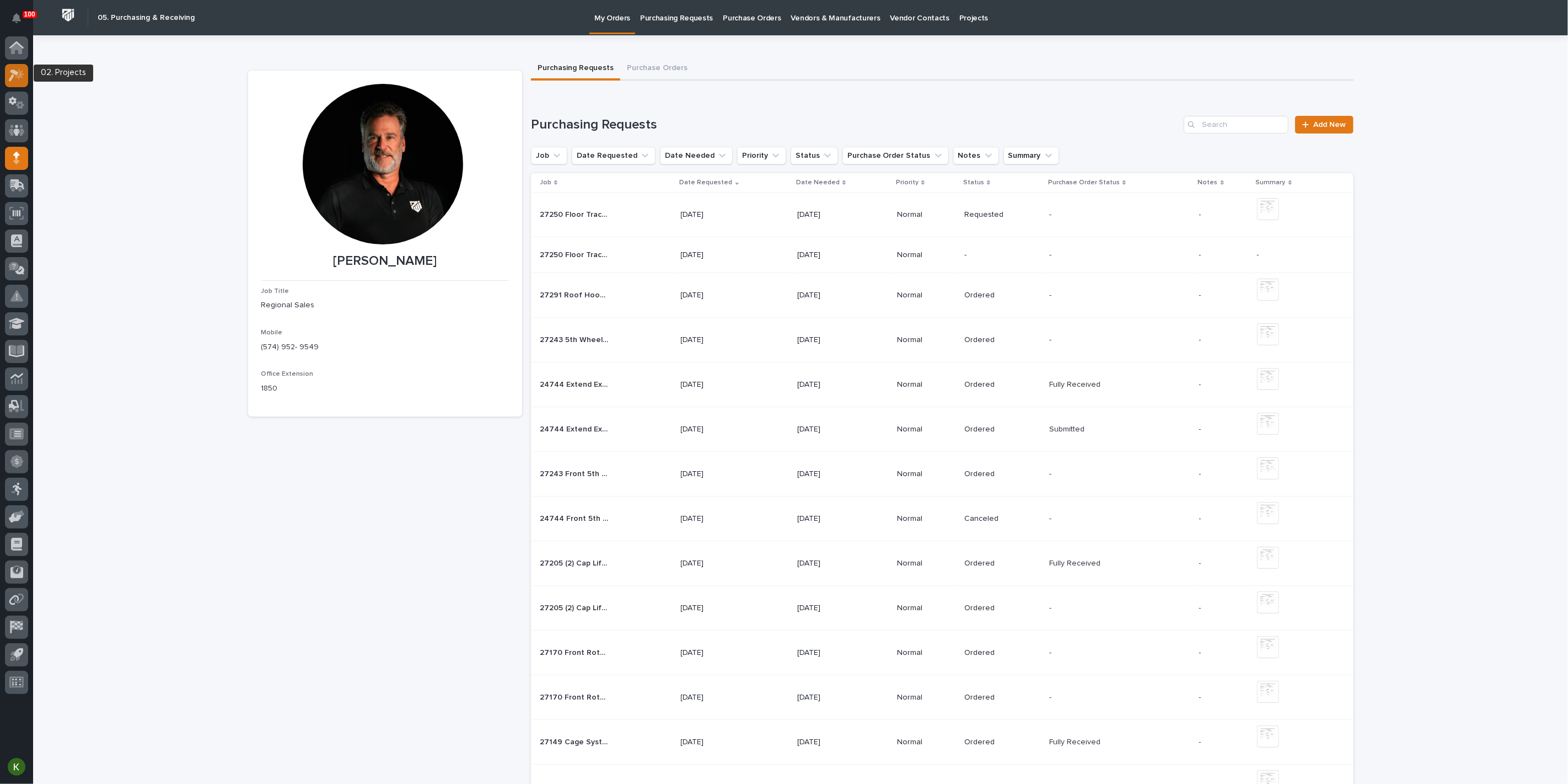
click at [15, 76] on icon at bounding box center [16, 75] width 16 height 13
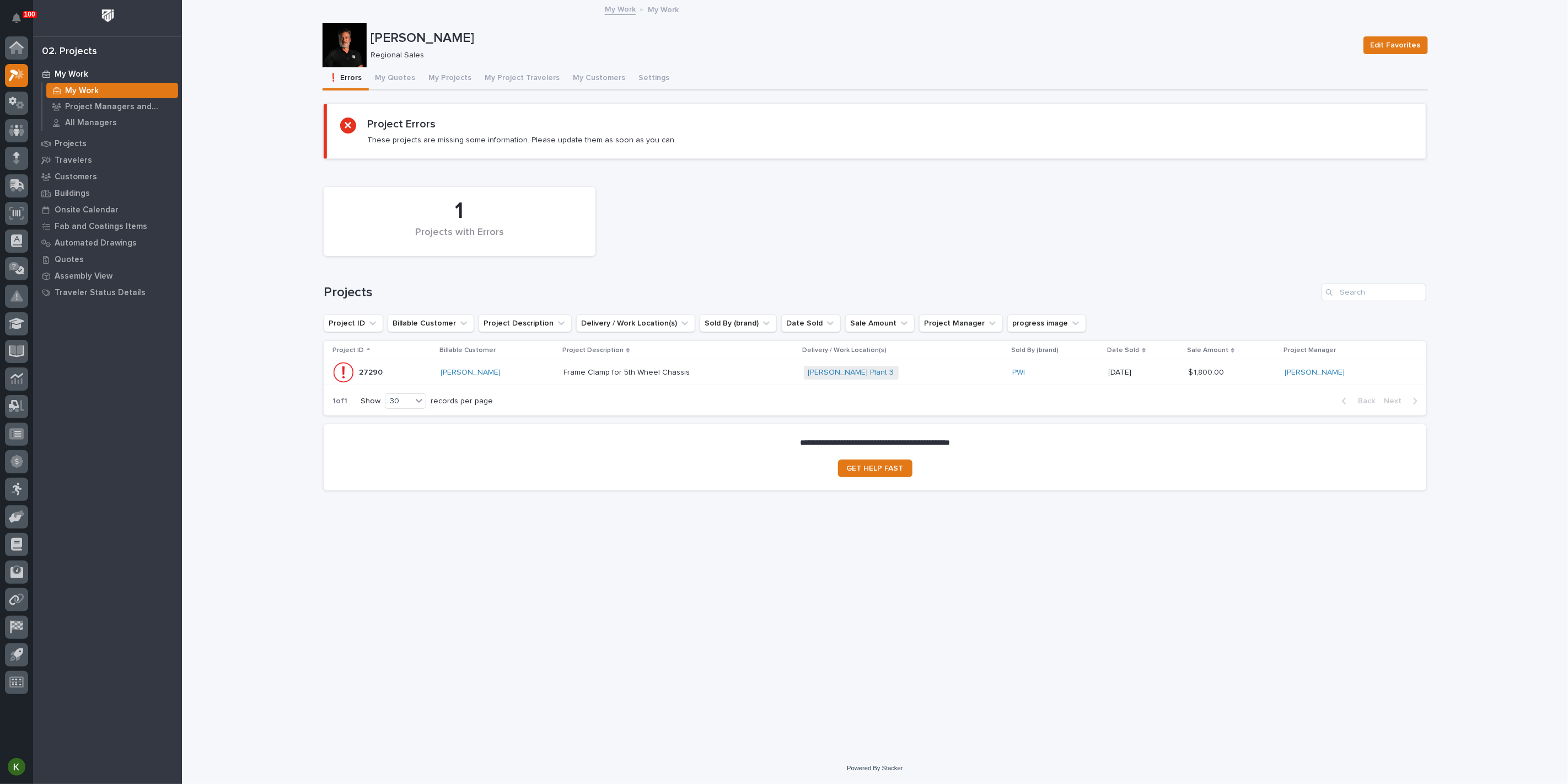
click at [533, 85] on button "My Project Travelers" at bounding box center [523, 79] width 88 height 23
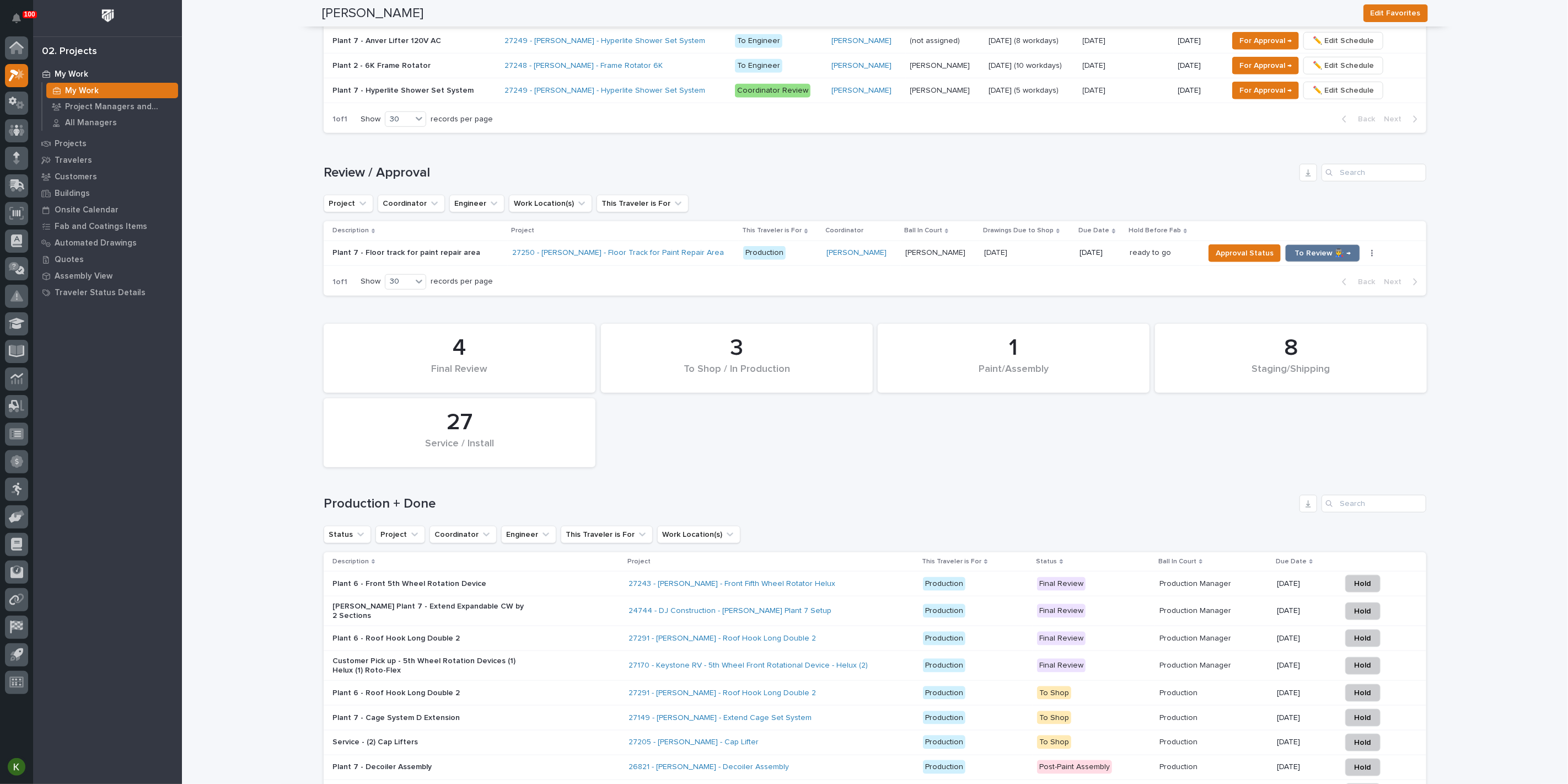
scroll to position [796, 0]
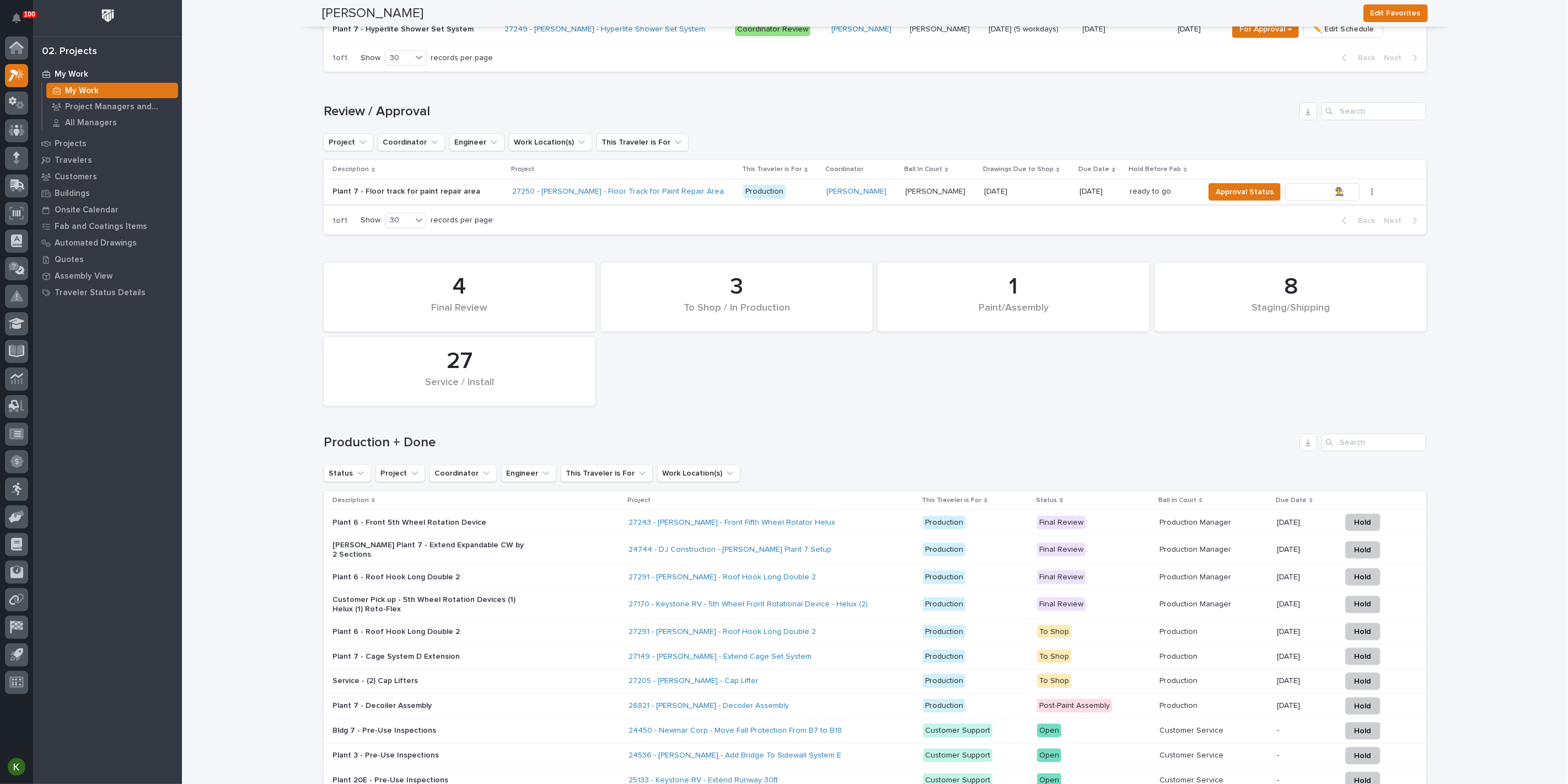
click at [1318, 198] on span "To Review 👨‍🏭 →" at bounding box center [1322, 192] width 56 height 13
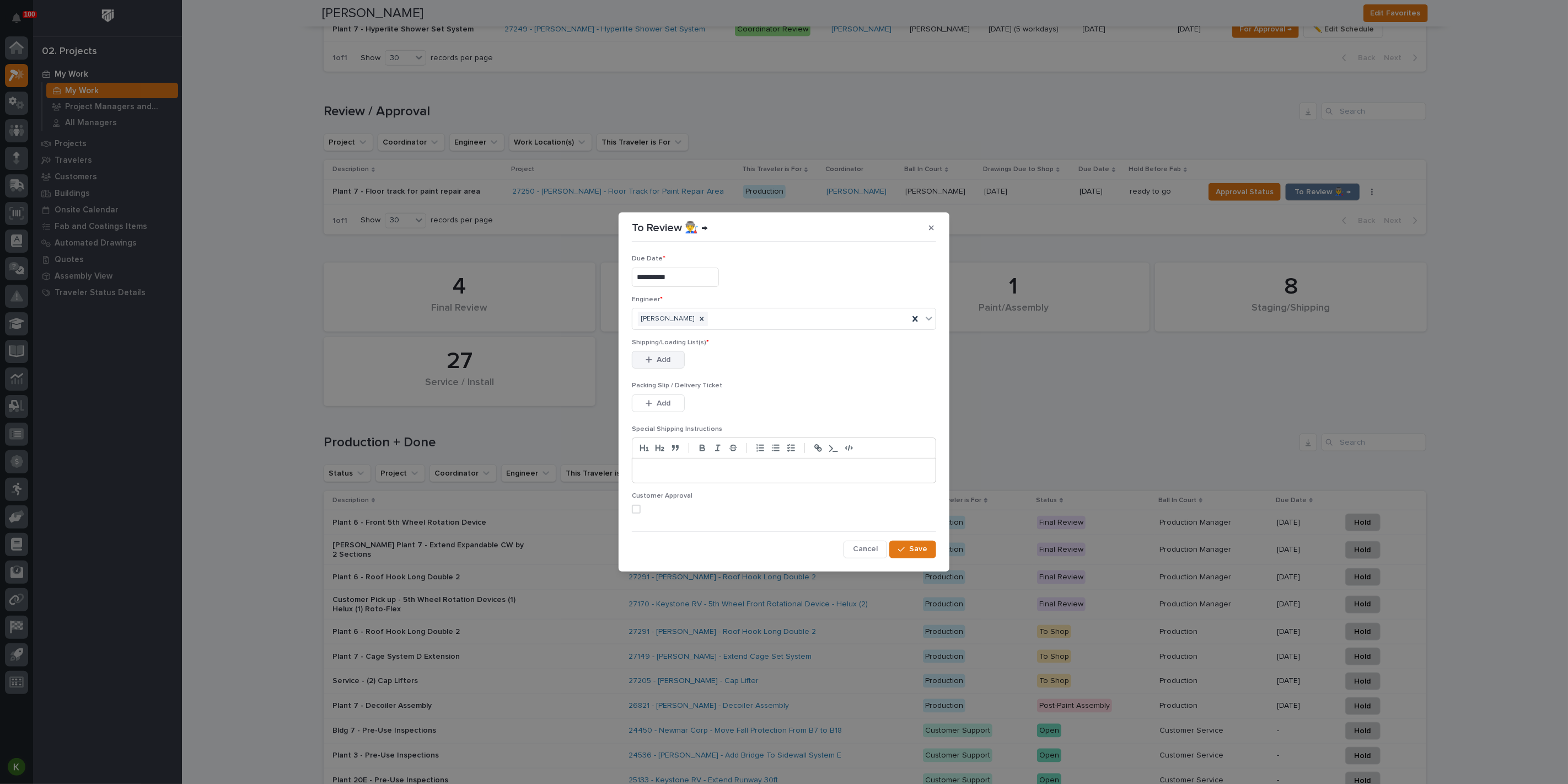
click at [668, 364] on span "Add" at bounding box center [663, 360] width 14 height 10
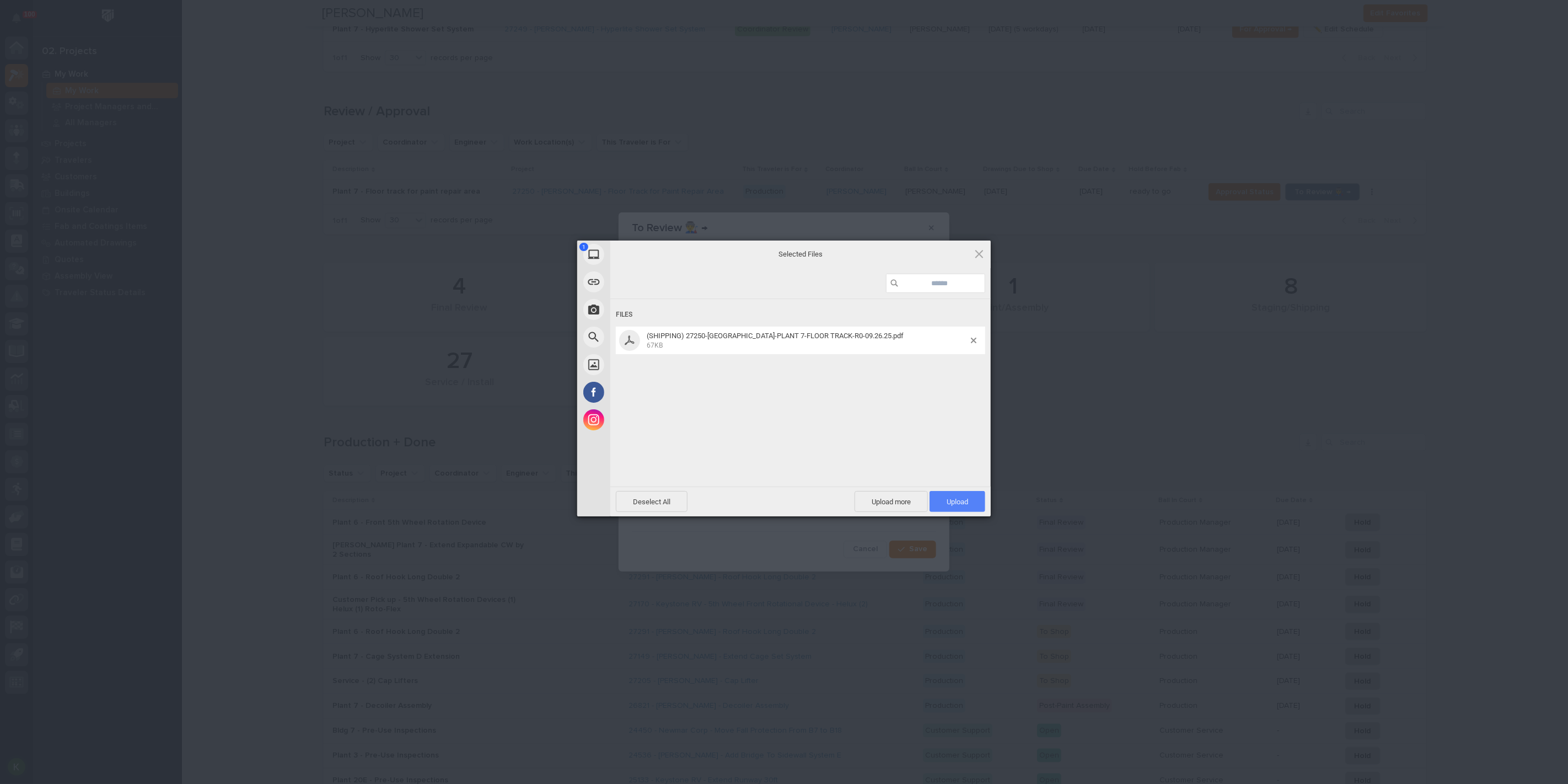
click at [959, 496] on span "Upload 1" at bounding box center [956, 501] width 55 height 21
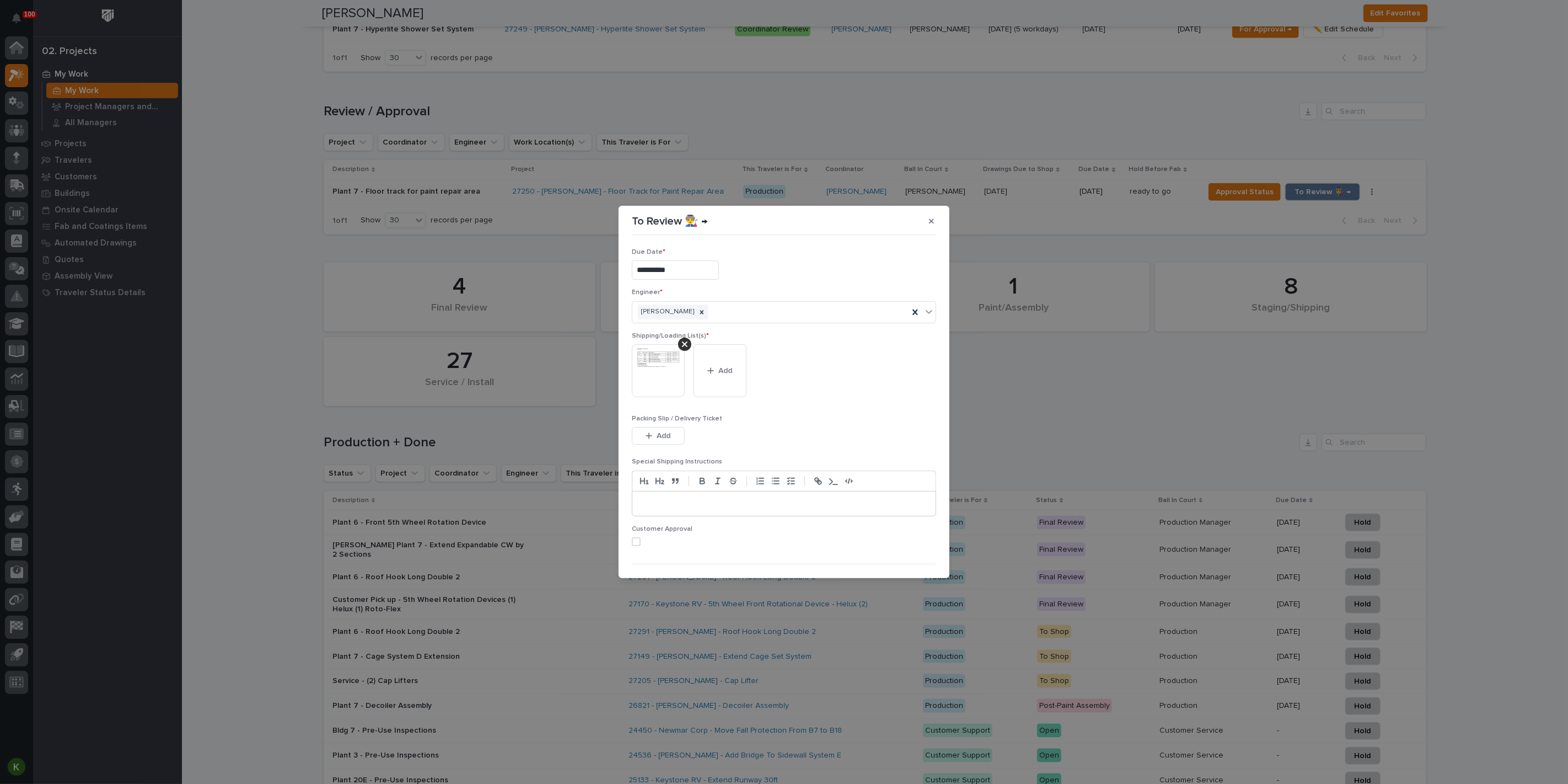
scroll to position [71, 0]
click at [641, 514] on span at bounding box center [635, 517] width 8 height 8
click at [909, 562] on span "Save" at bounding box center [918, 559] width 18 height 10
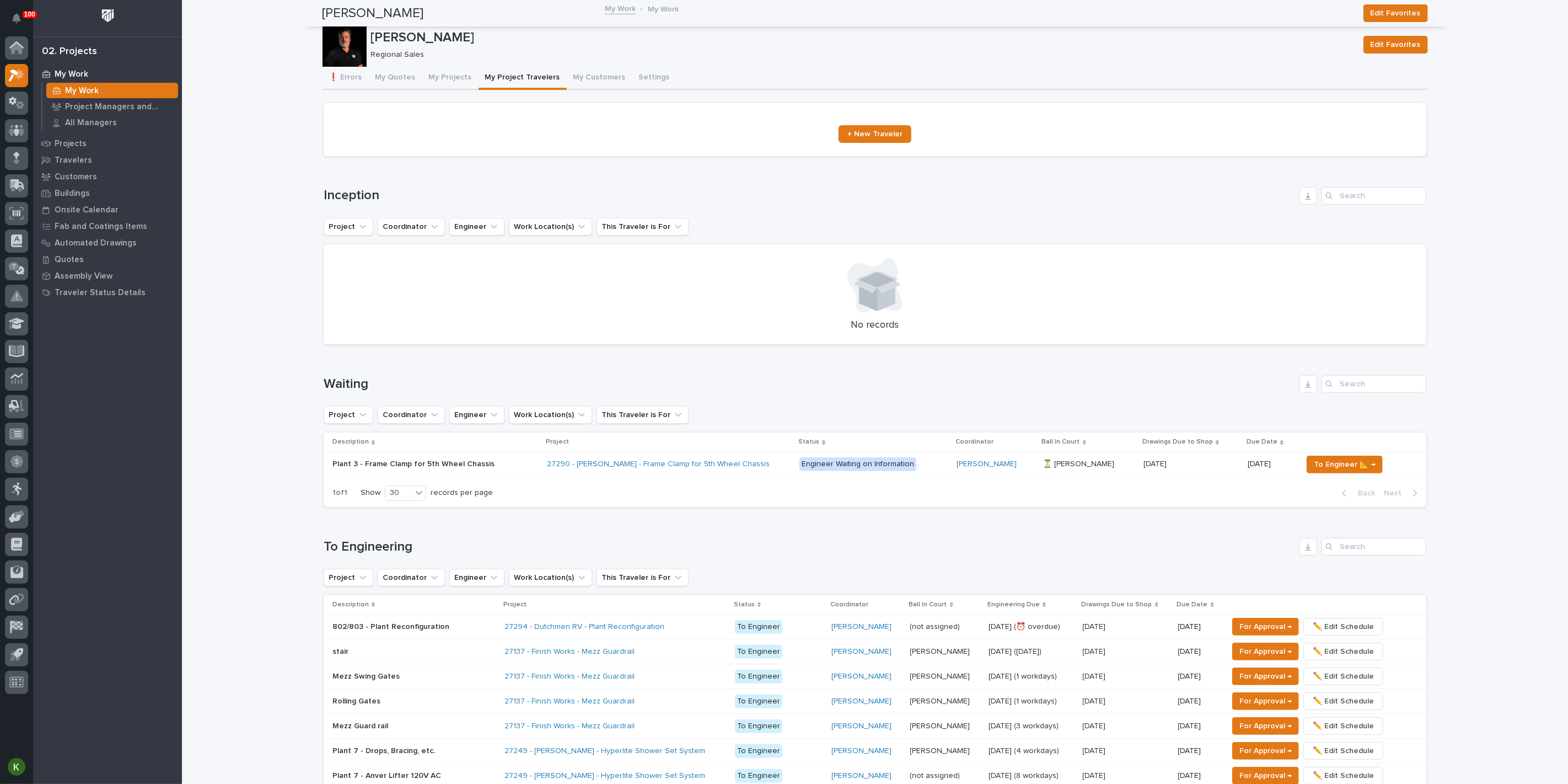
scroll to position [0, 0]
